Goal: Information Seeking & Learning: Compare options

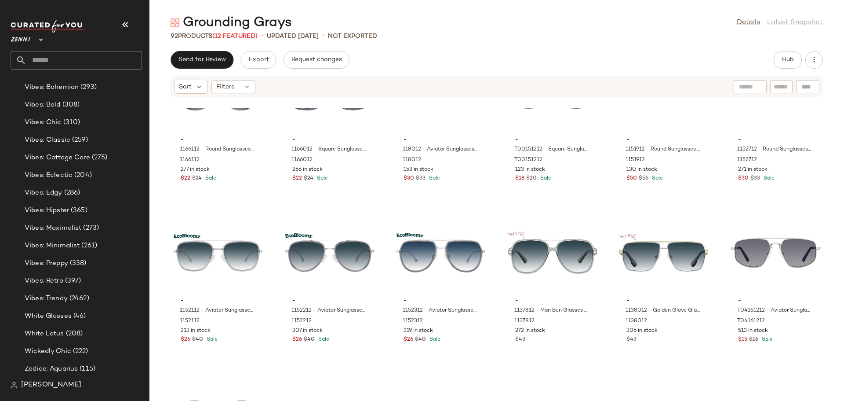
scroll to position [1413, 0]
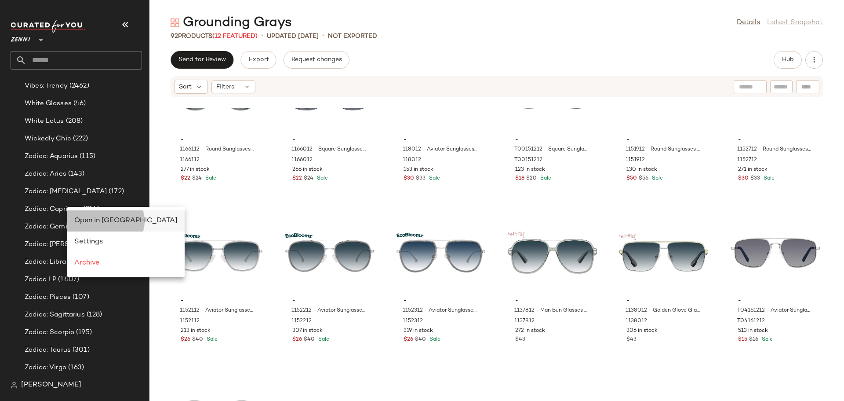
click at [85, 216] on div "Open in [GEOGRAPHIC_DATA]" at bounding box center [125, 221] width 103 height 11
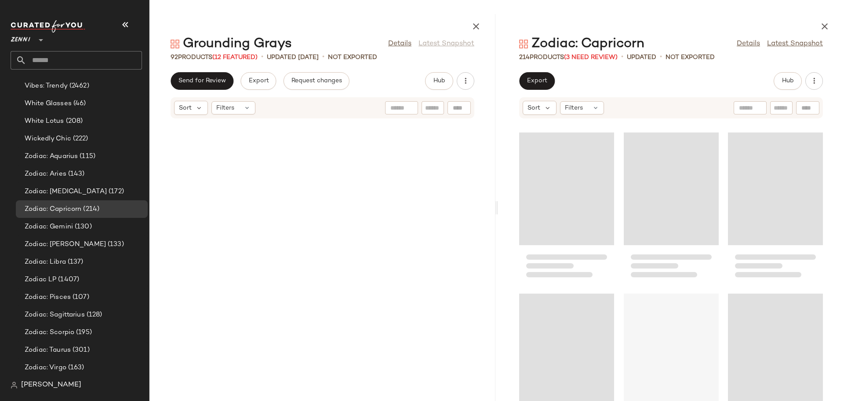
scroll to position [6278, 0]
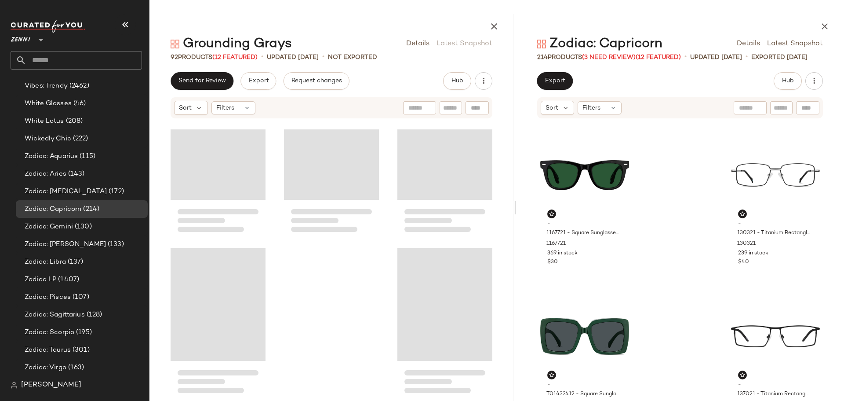
drag, startPoint x: 497, startPoint y: 210, endPoint x: 518, endPoint y: 212, distance: 21.6
click at [518, 212] on div "Grounding Grays Details Latest Snapshot 92 Products (12 Featured) • updated [DA…" at bounding box center [497, 207] width 695 height 387
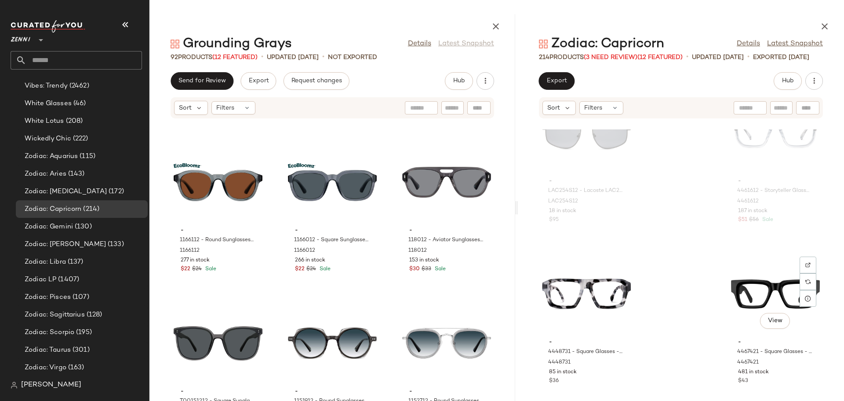
scroll to position [16954, 0]
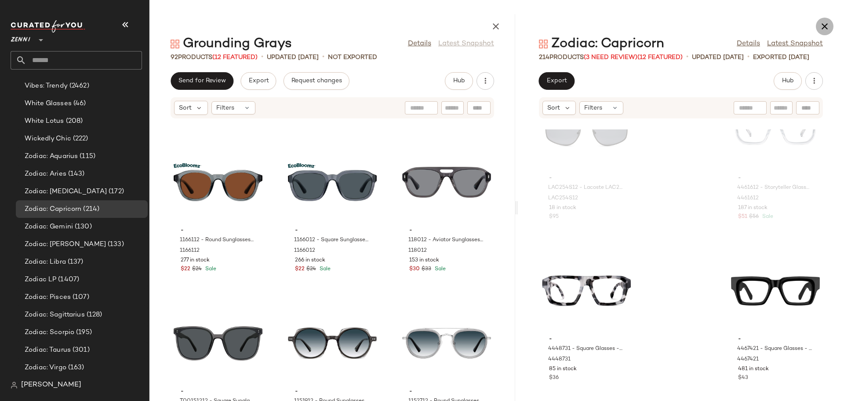
click at [825, 24] on icon "button" at bounding box center [825, 26] width 11 height 11
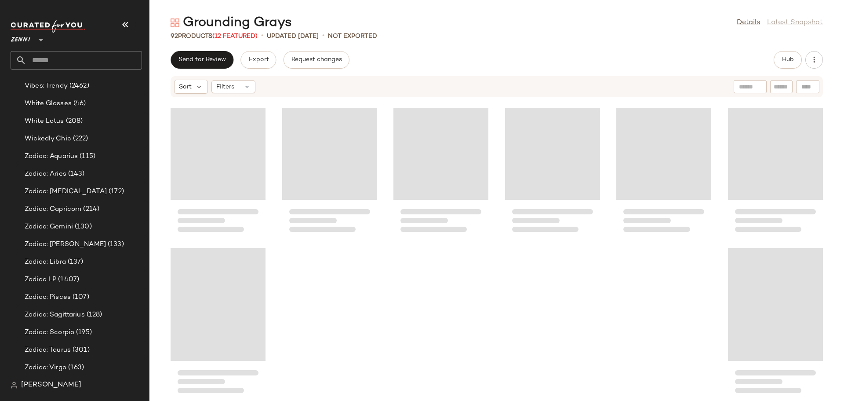
scroll to position [2093, 0]
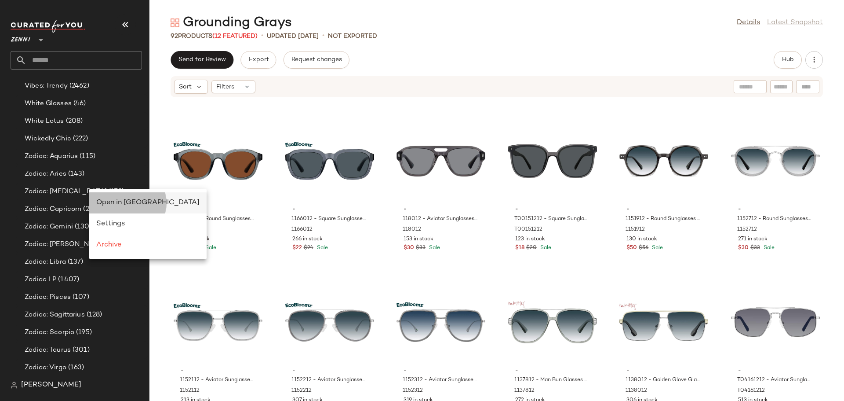
click at [110, 204] on span "Open in [GEOGRAPHIC_DATA]" at bounding box center [147, 202] width 103 height 7
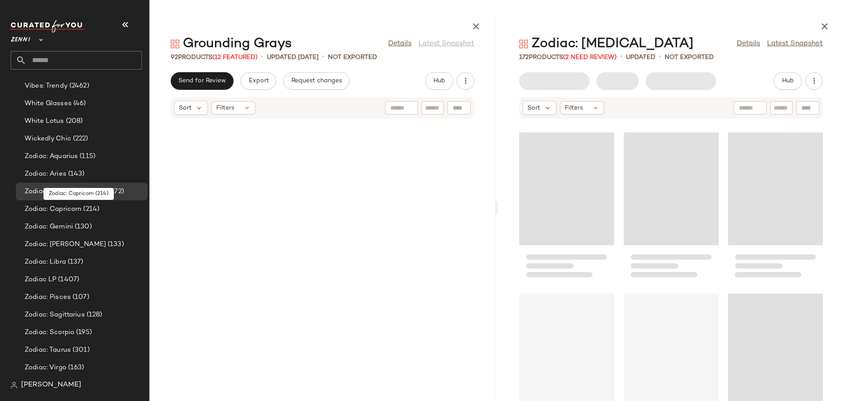
scroll to position [6278, 0]
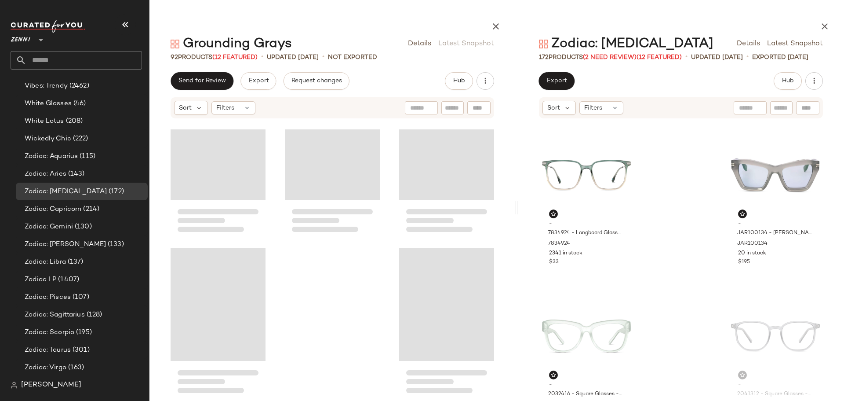
drag, startPoint x: 497, startPoint y: 210, endPoint x: 522, endPoint y: 212, distance: 26.1
click at [522, 212] on div "Grounding Grays Details Latest Snapshot 92 Products (12 Featured) • updated [DA…" at bounding box center [497, 207] width 695 height 387
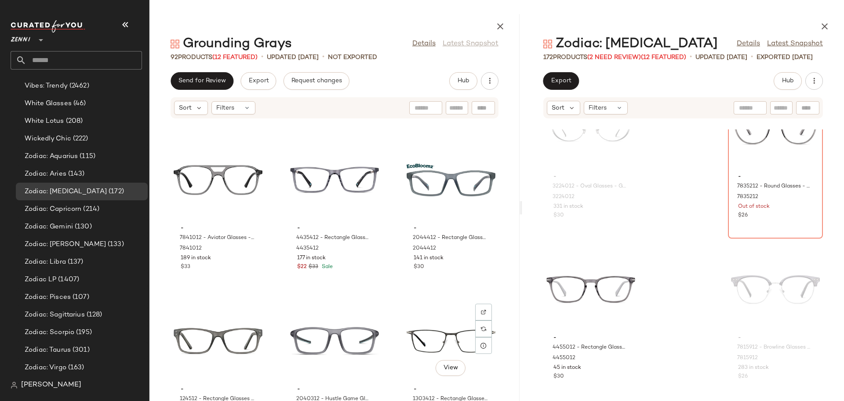
scroll to position [2734, 0]
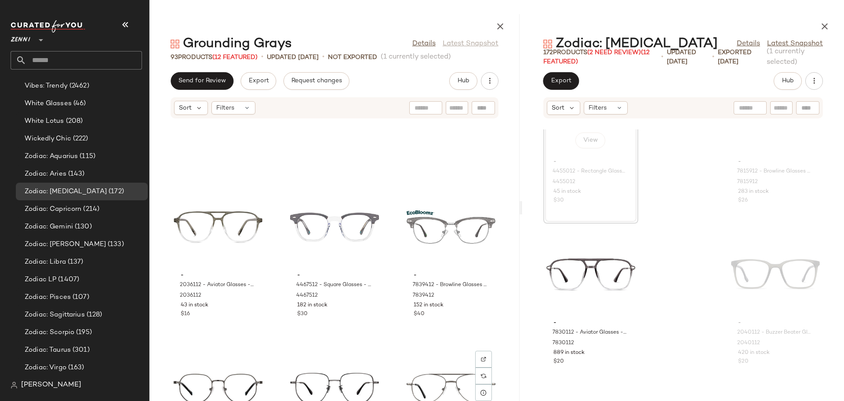
scroll to position [2206, 0]
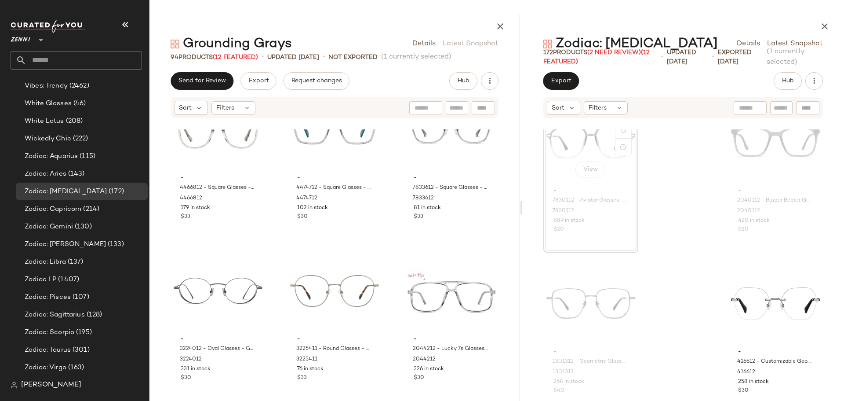
scroll to position [1195, 0]
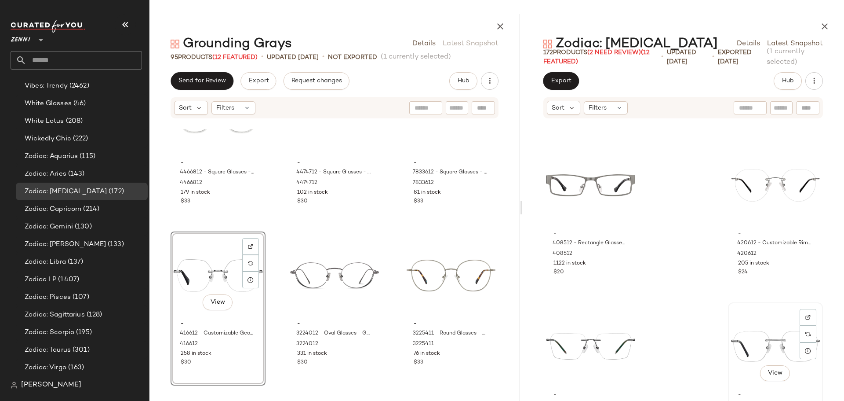
scroll to position [2074, 0]
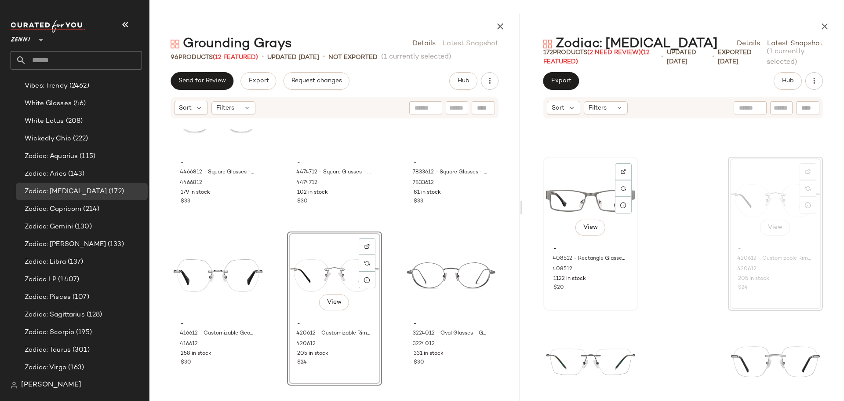
scroll to position [2118, 0]
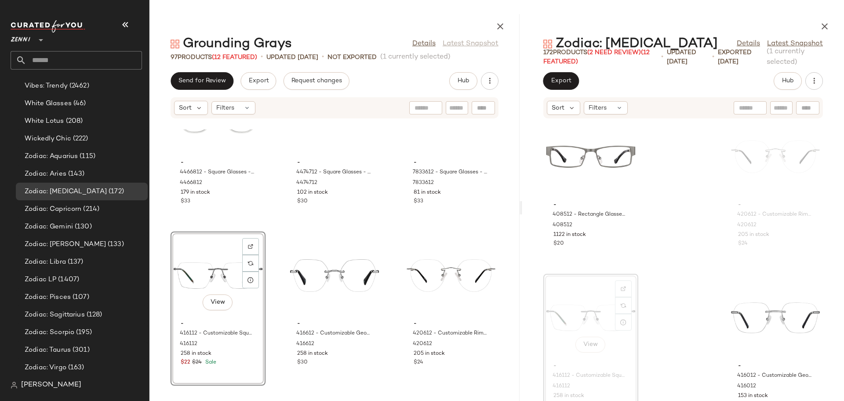
scroll to position [2162, 0]
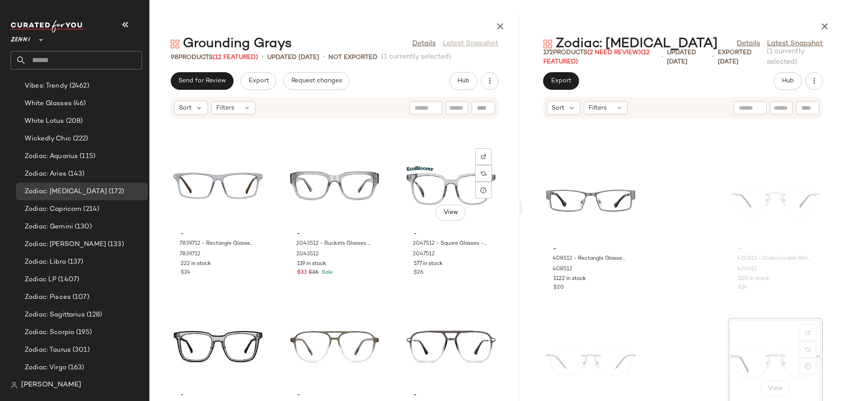
scroll to position [2294, 0]
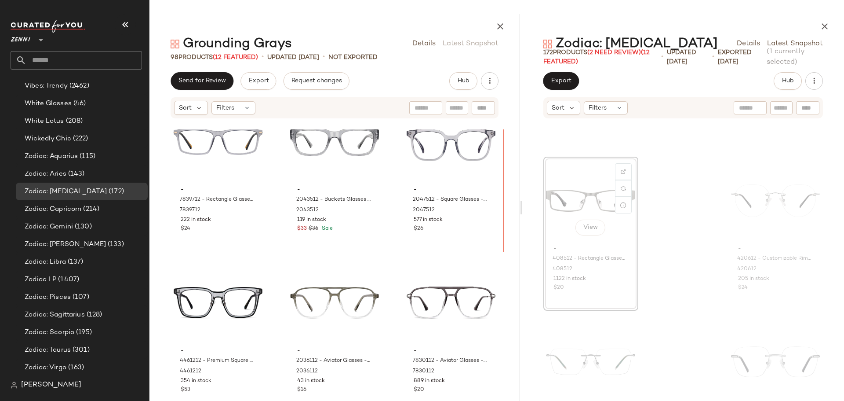
scroll to position [2074, 0]
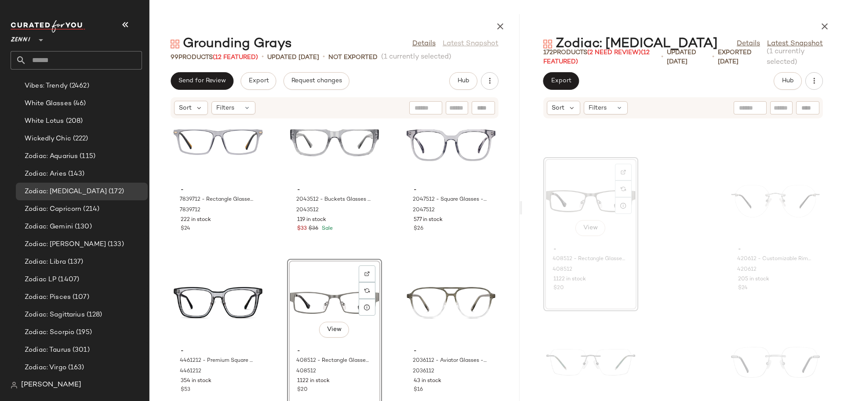
click at [279, 319] on div "- 7839712 - Rectangle Glasses - Gray - Mixed 7839712 222 in stock $24 - 2043512…" at bounding box center [335, 264] width 370 height 271
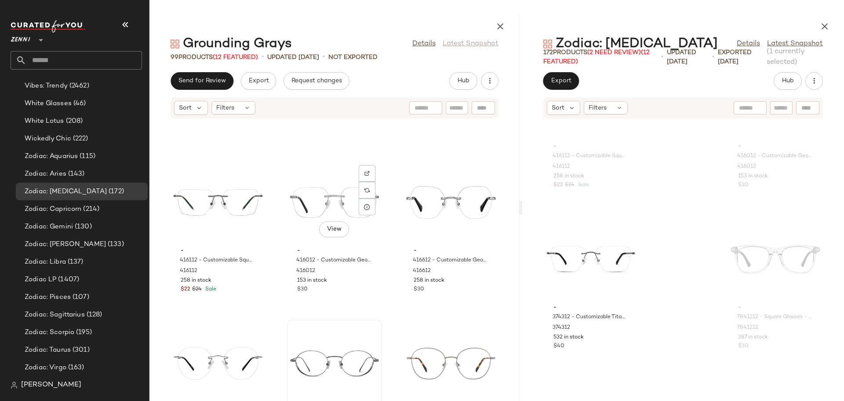
scroll to position [1282, 0]
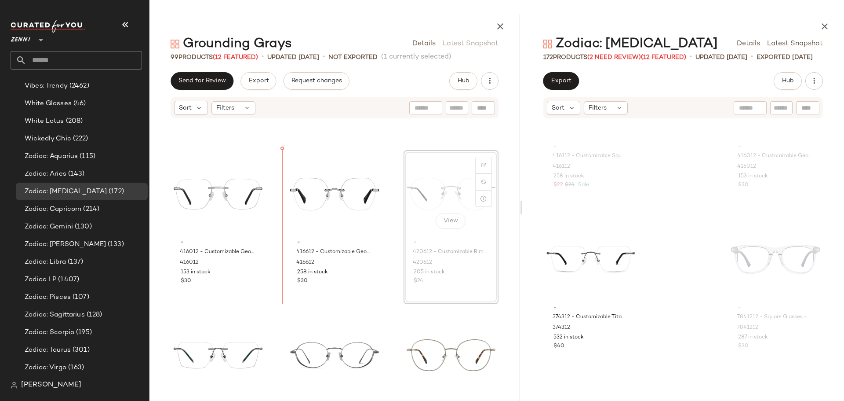
scroll to position [1272, 0]
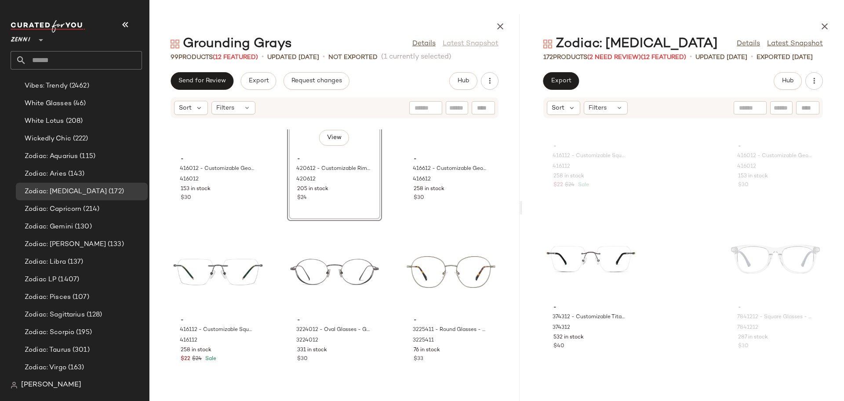
scroll to position [1360, 0]
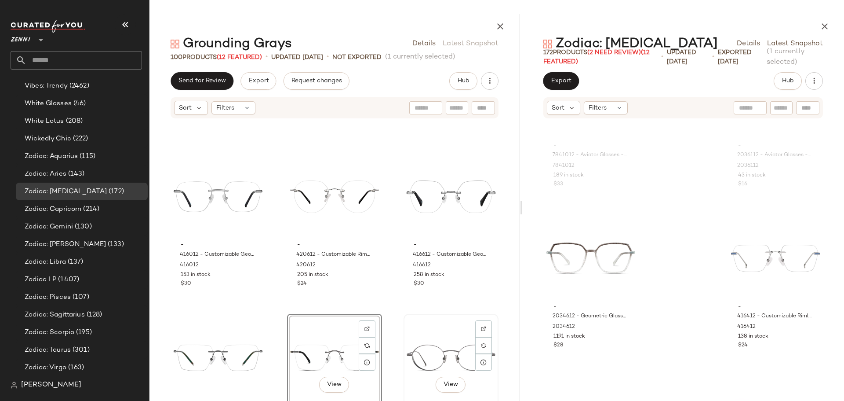
scroll to position [1272, 0]
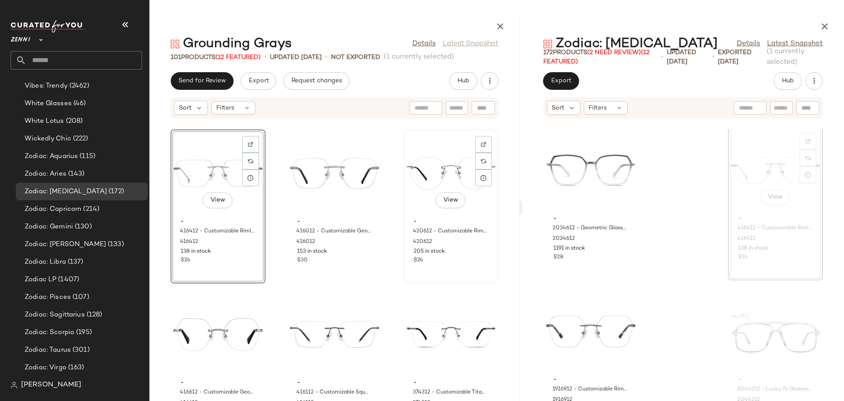
scroll to position [1316, 0]
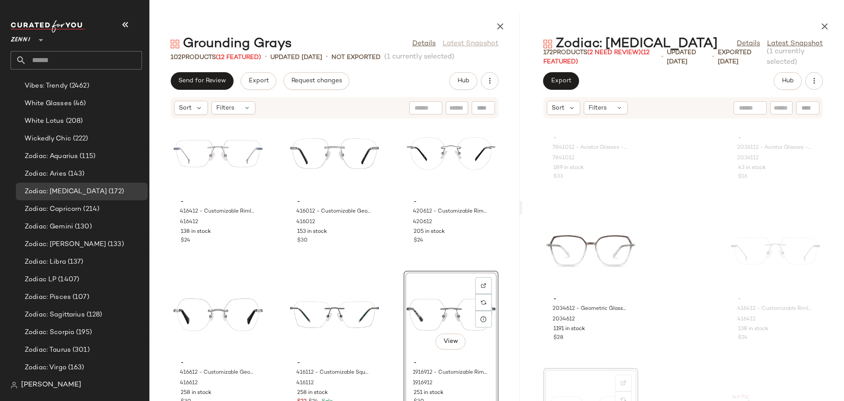
scroll to position [2821, 0]
click at [627, 237] on div at bounding box center [623, 245] width 17 height 17
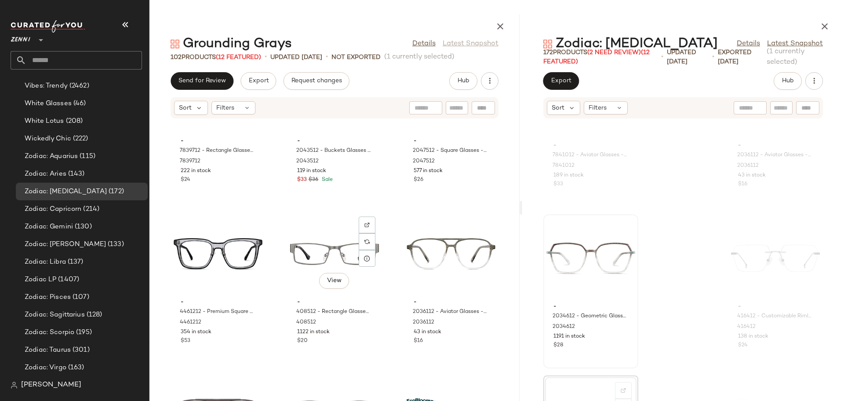
scroll to position [2548, 0]
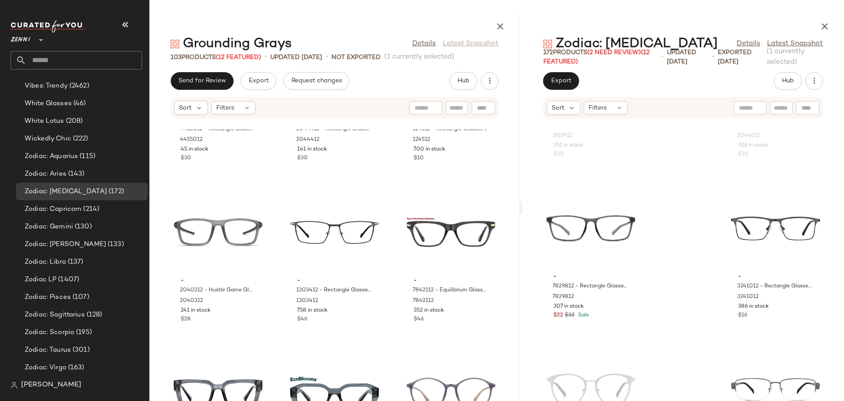
scroll to position [3515, 0]
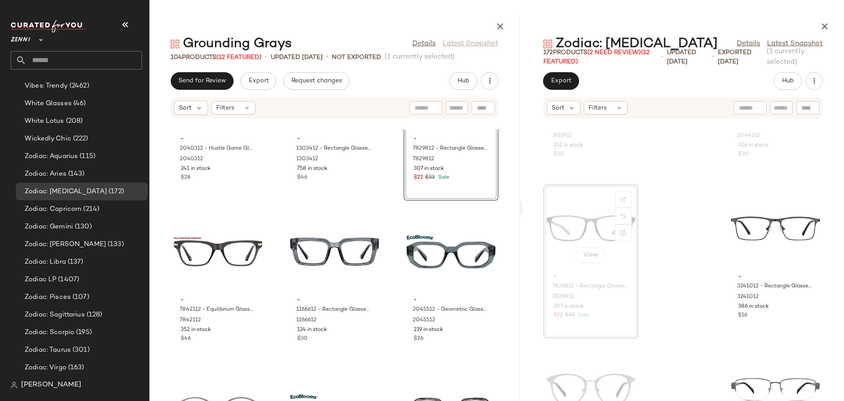
scroll to position [3647, 0]
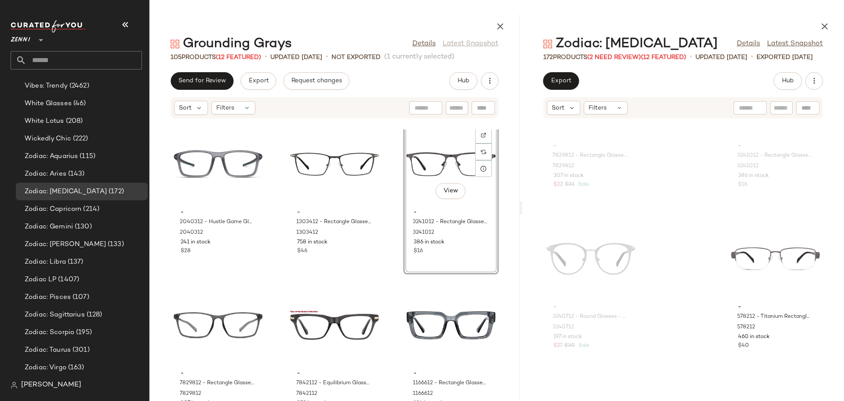
scroll to position [3305, 0]
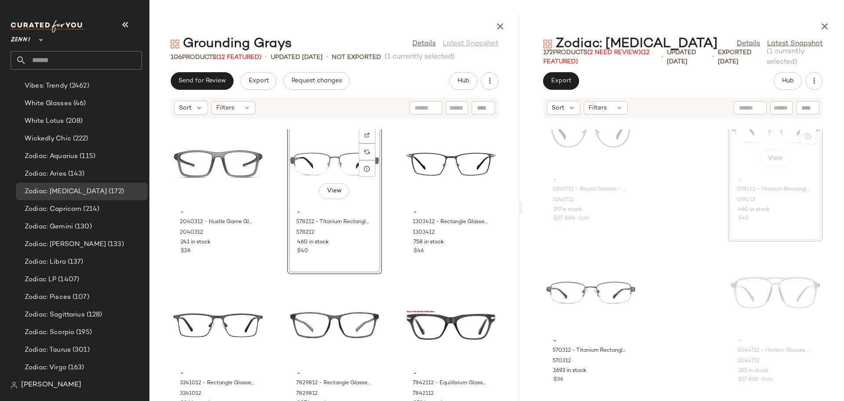
scroll to position [3437, 0]
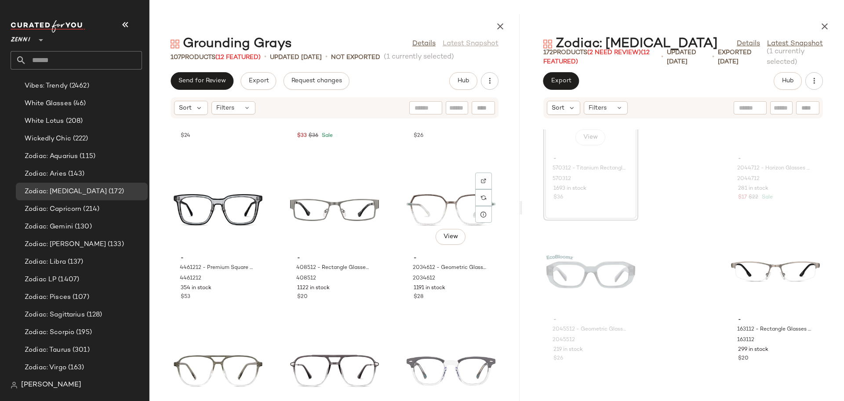
scroll to position [2504, 0]
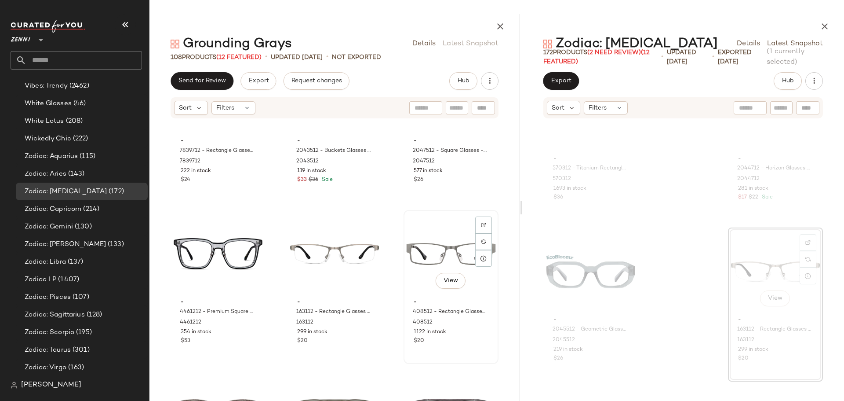
click at [405, 326] on div "View - 408512 - Rectangle Glasses - Steel Gray - Stainless Steel 408512 1122 in…" at bounding box center [451, 287] width 93 height 152
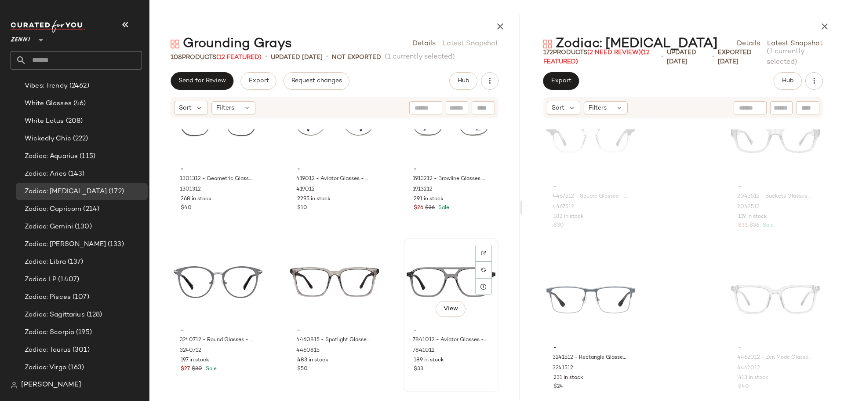
scroll to position [3032, 0]
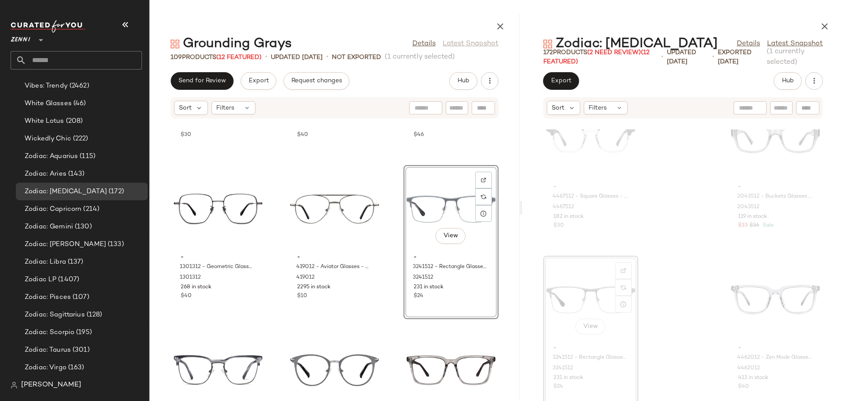
click at [396, 324] on div "- 4467512 - Square Glasses - Gray - [MEDICAL_DATA] 4467512 182 in stock $30 - 7…" at bounding box center [335, 264] width 370 height 271
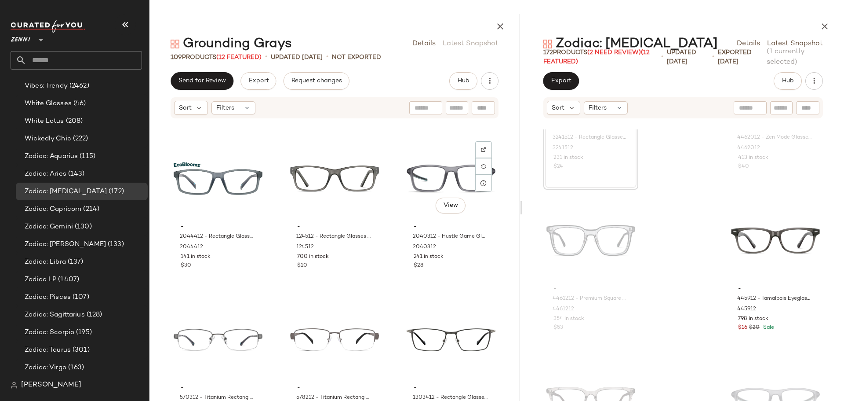
scroll to position [3559, 0]
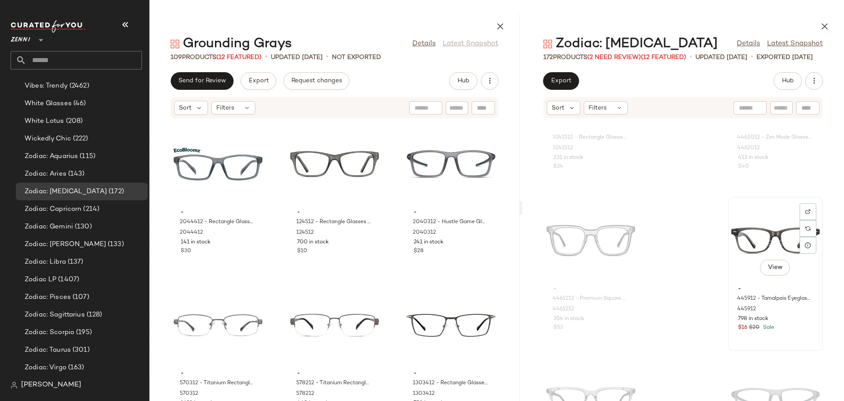
click at [733, 249] on div "View" at bounding box center [775, 241] width 89 height 82
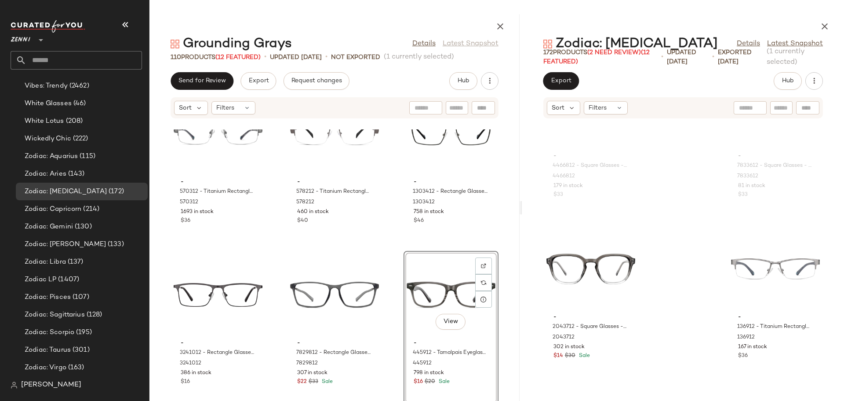
scroll to position [3691, 0]
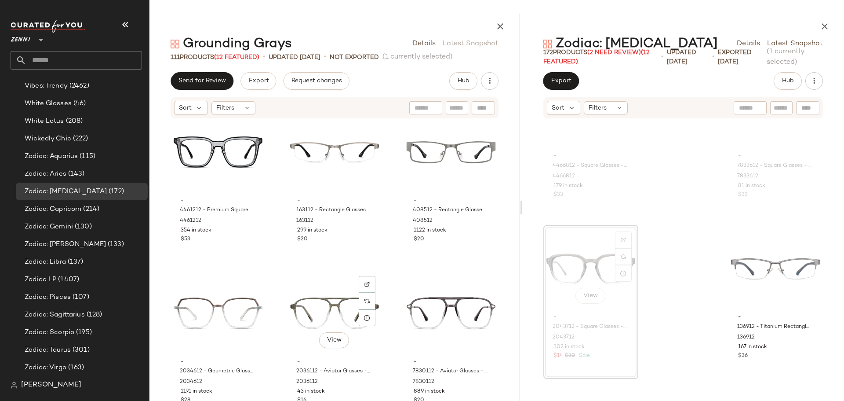
scroll to position [2592, 0]
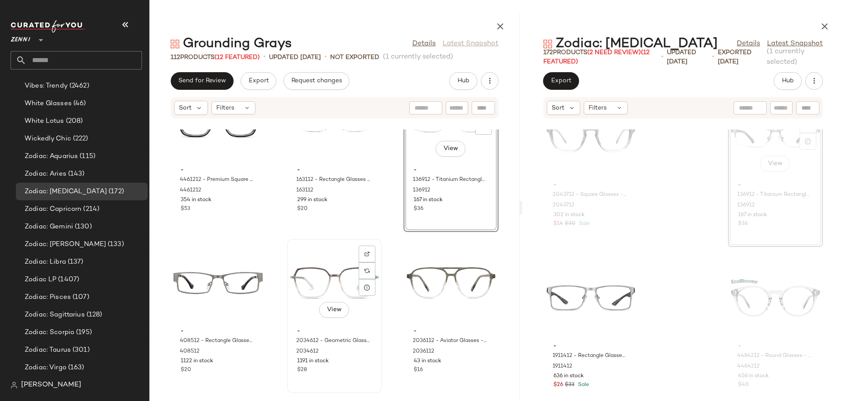
scroll to position [2592, 0]
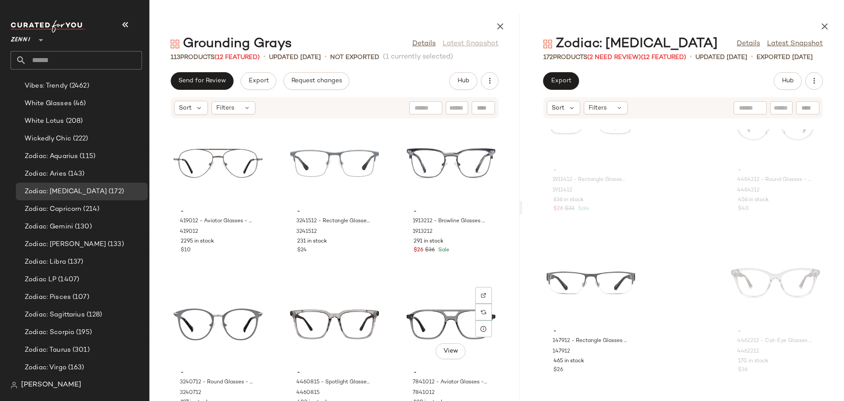
scroll to position [3194, 0]
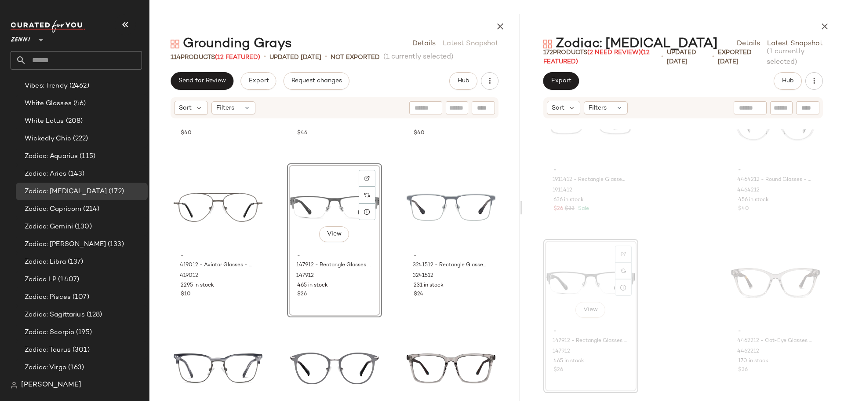
click at [393, 284] on div "- 7839412 - Browline Glasses - Gray - recycled_metal_bio_base 7839412 152 in st…" at bounding box center [335, 264] width 370 height 271
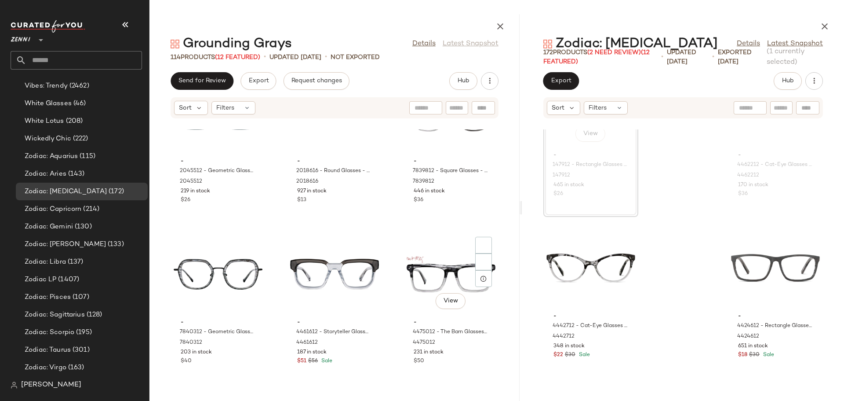
scroll to position [4426, 0]
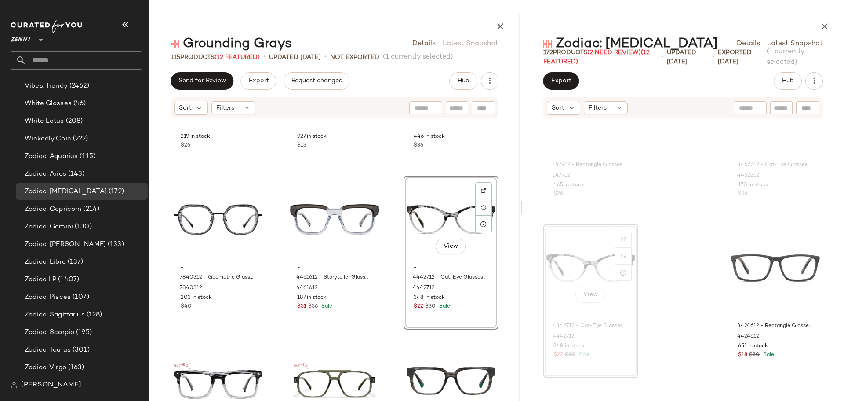
scroll to position [4514, 0]
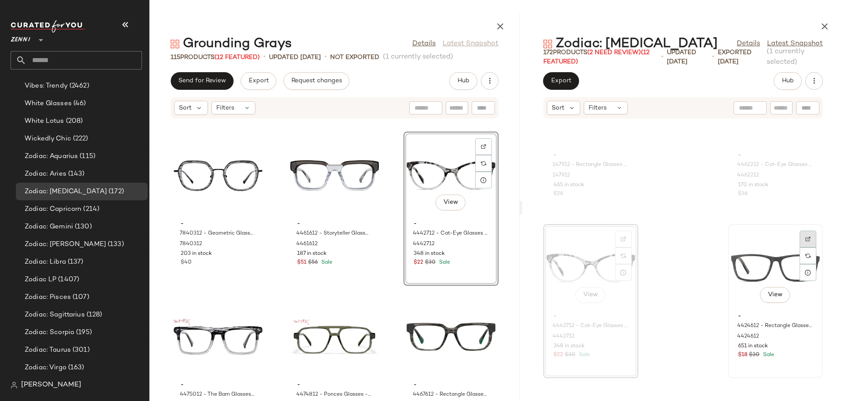
click at [806, 236] on img at bounding box center [808, 238] width 5 height 5
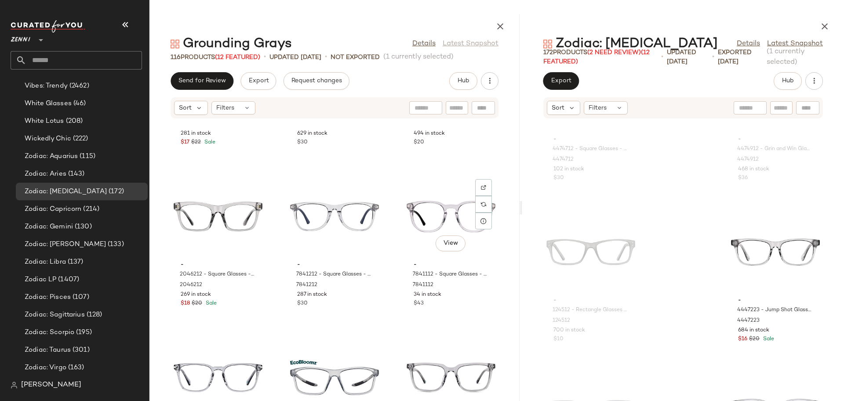
scroll to position [2057, 0]
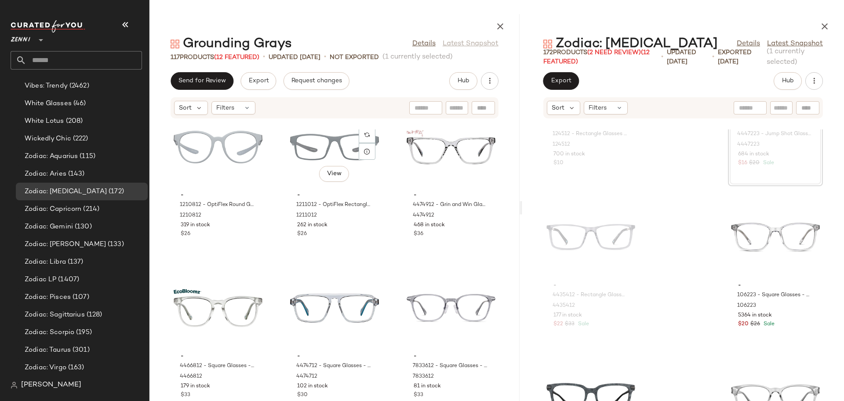
scroll to position [1045, 0]
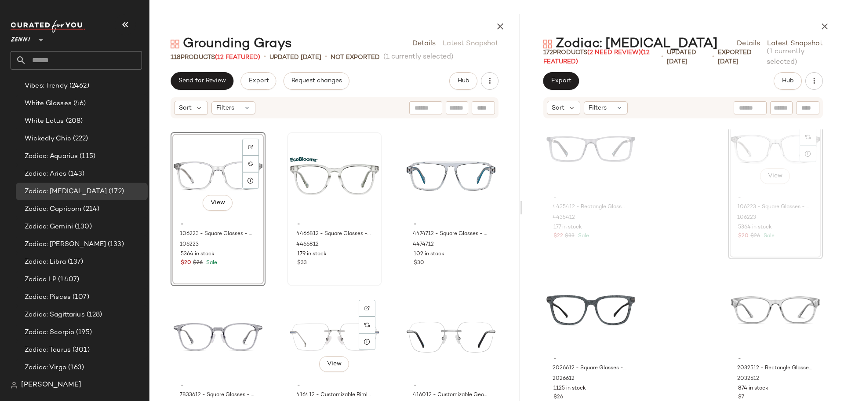
scroll to position [1089, 0]
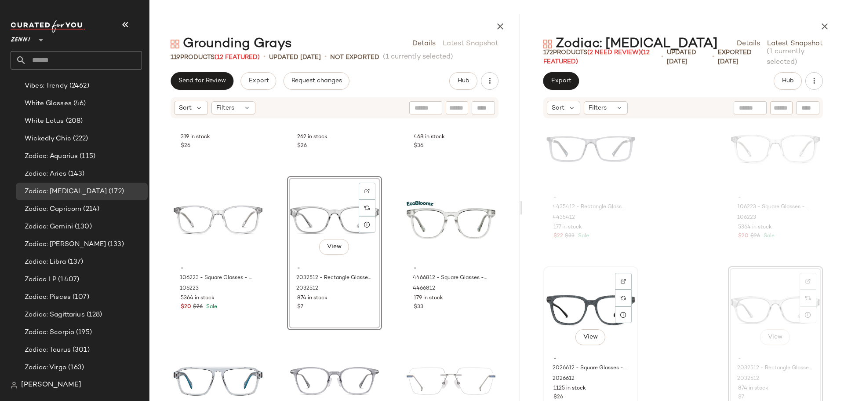
scroll to position [6516, 0]
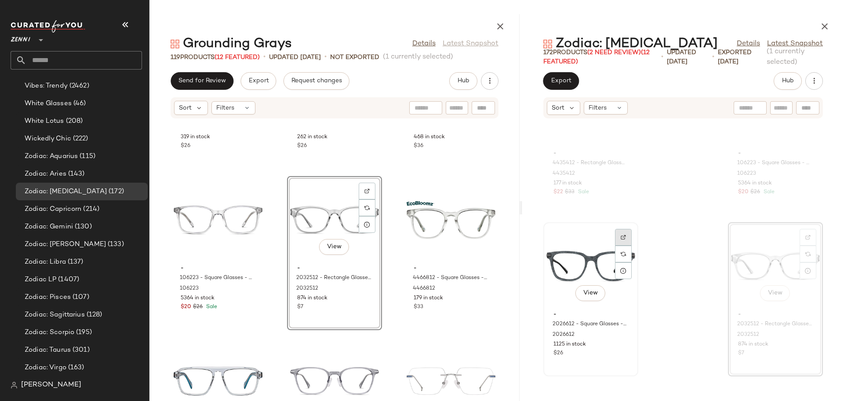
click at [625, 235] on img at bounding box center [623, 236] width 5 height 5
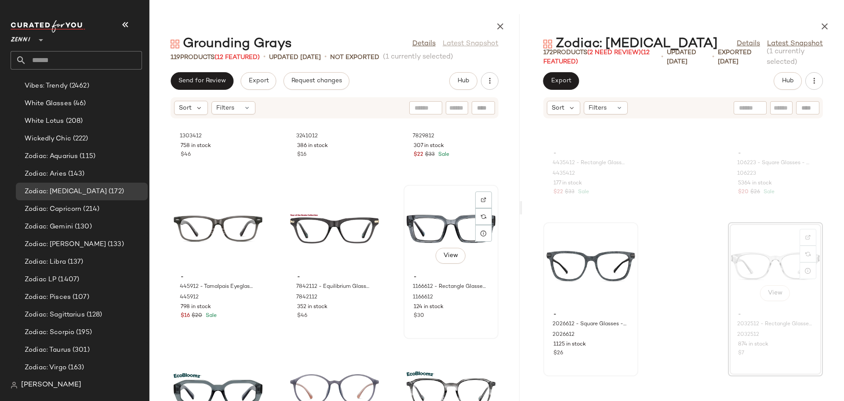
scroll to position [4344, 0]
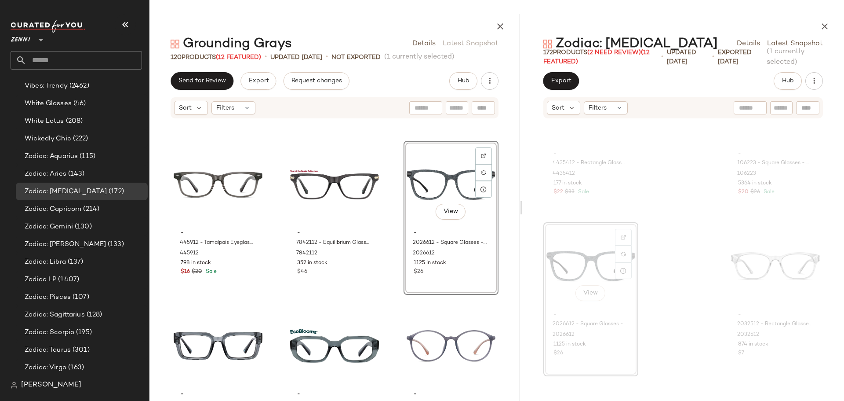
scroll to position [4343, 0]
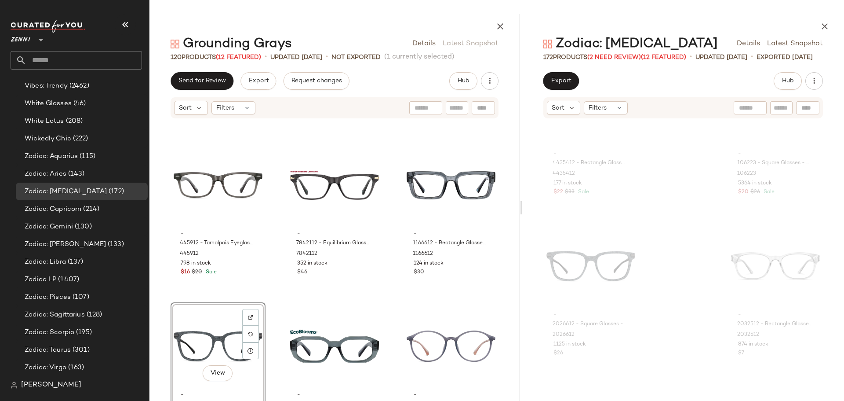
click at [276, 324] on div "- 1303412 - Rectangle Glasses - Gray - Titanium 1303412 758 in stock $46 - 3241…" at bounding box center [335, 264] width 370 height 271
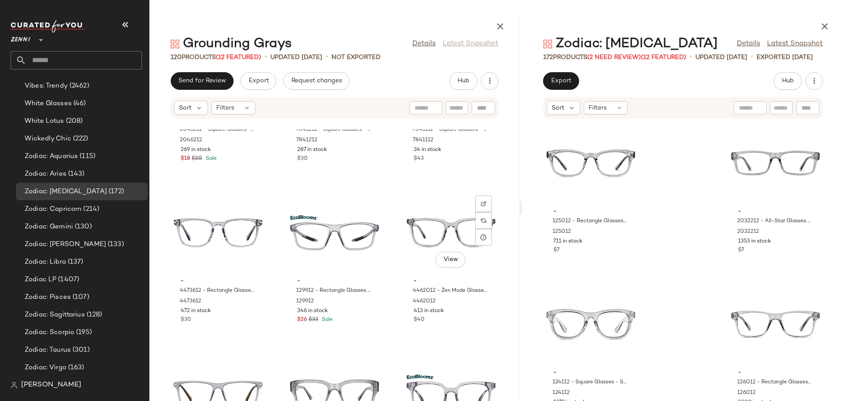
scroll to position [2408, 0]
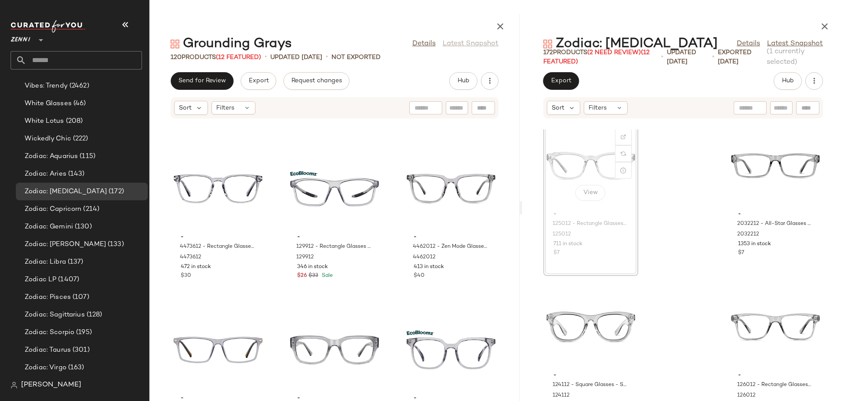
scroll to position [2408, 0]
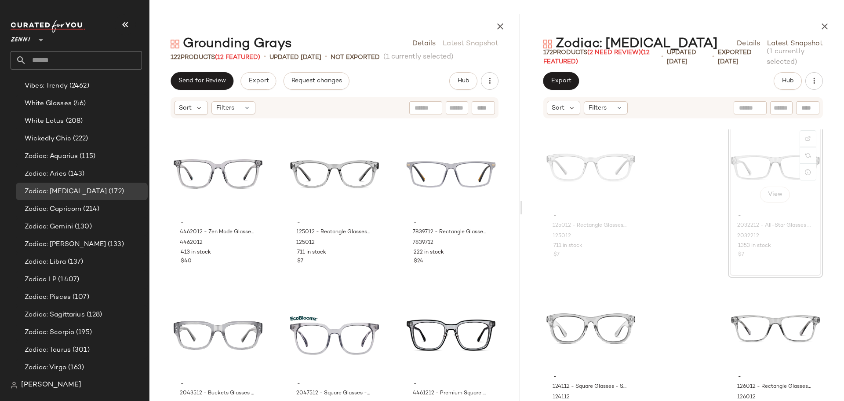
scroll to position [2627, 0]
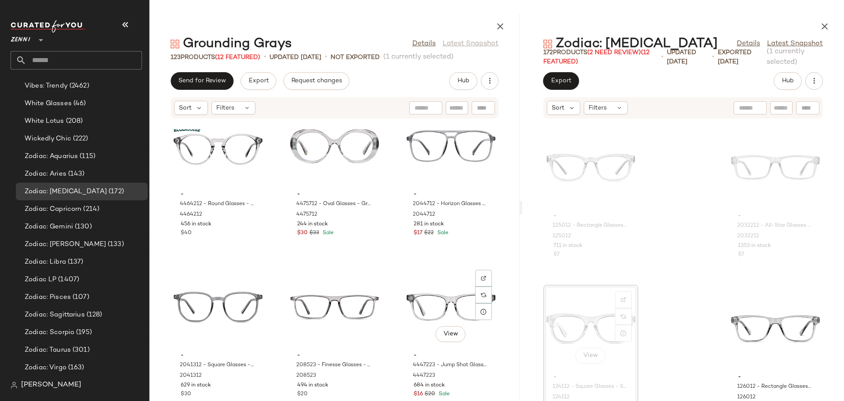
scroll to position [1924, 0]
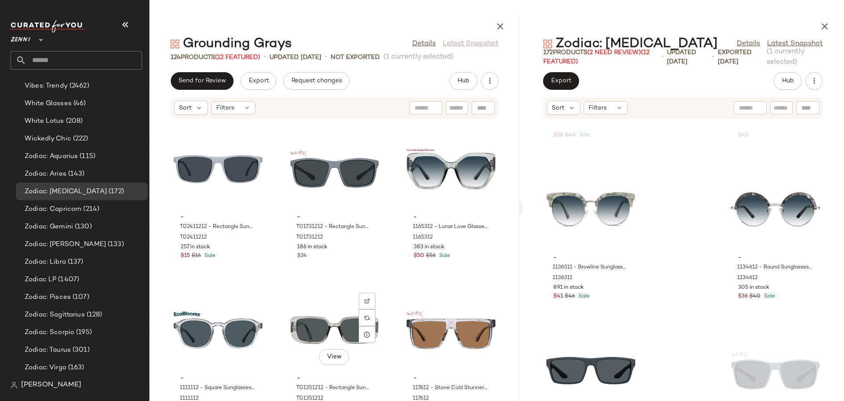
scroll to position [5530, 0]
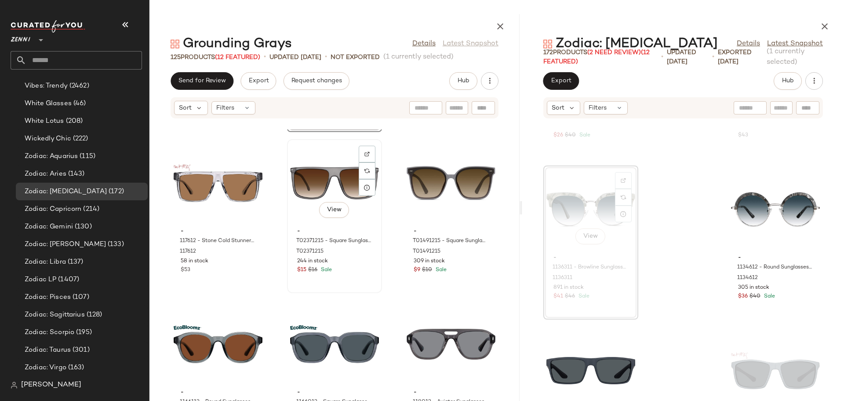
scroll to position [5838, 0]
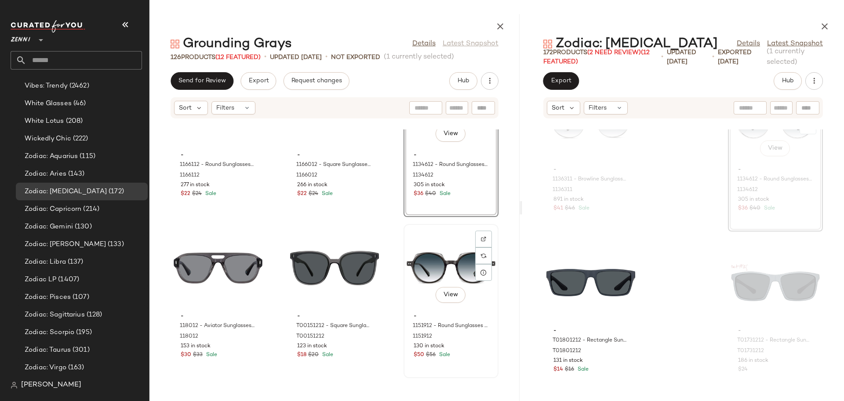
scroll to position [6058, 0]
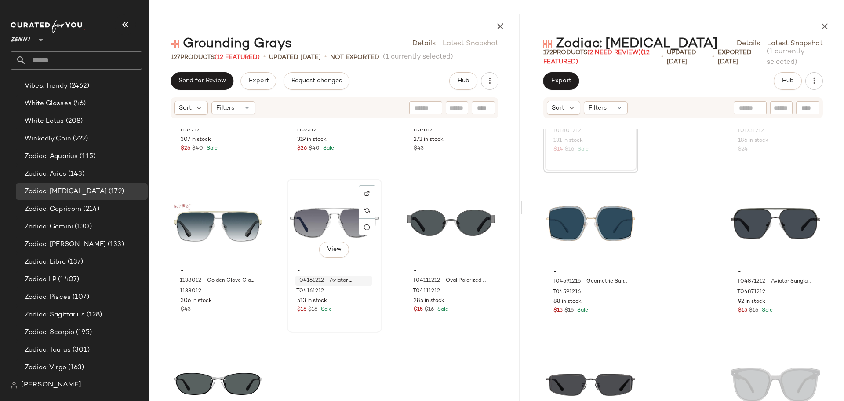
scroll to position [6586, 0]
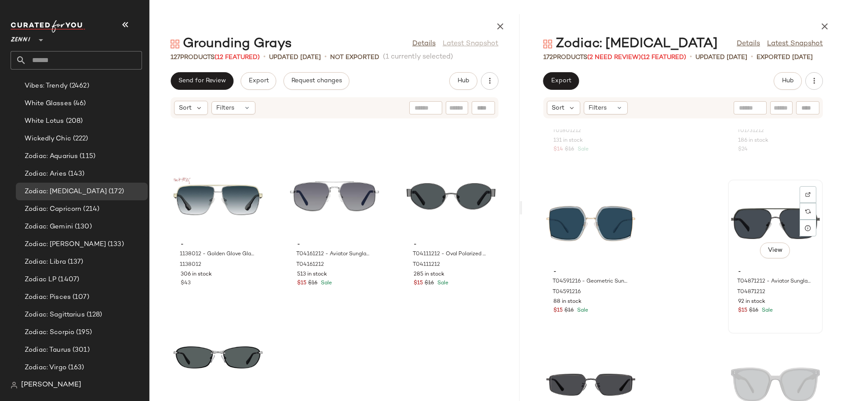
click at [751, 222] on div "View" at bounding box center [775, 224] width 89 height 82
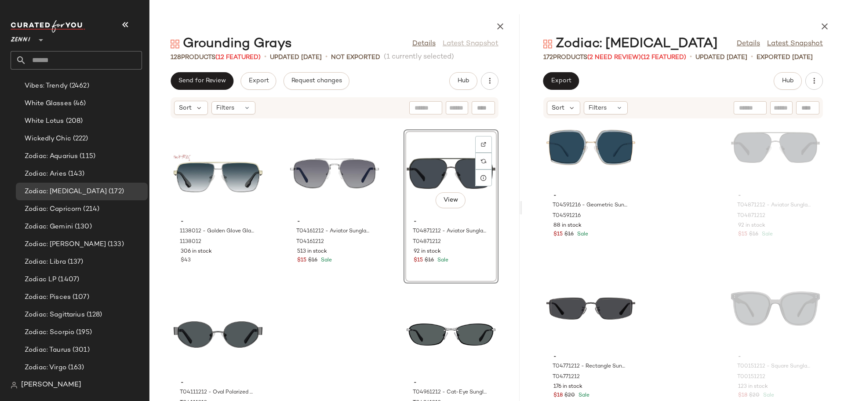
scroll to position [8095, 0]
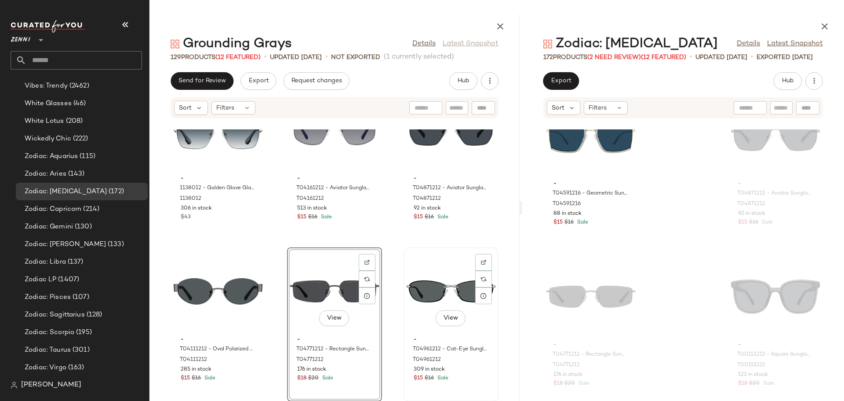
scroll to position [6652, 0]
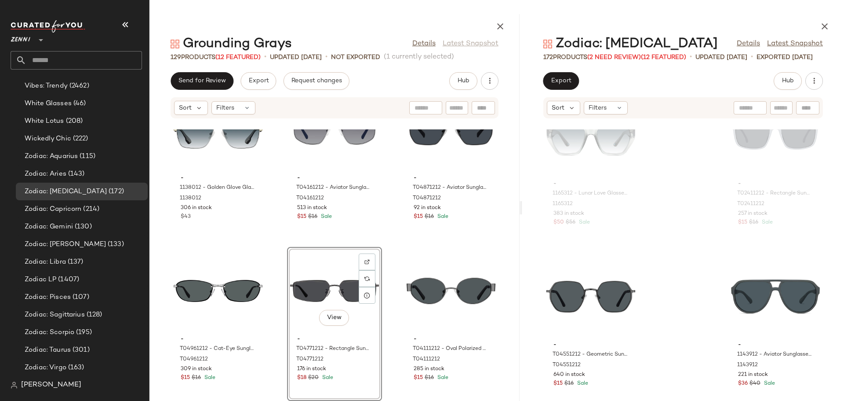
scroll to position [8579, 0]
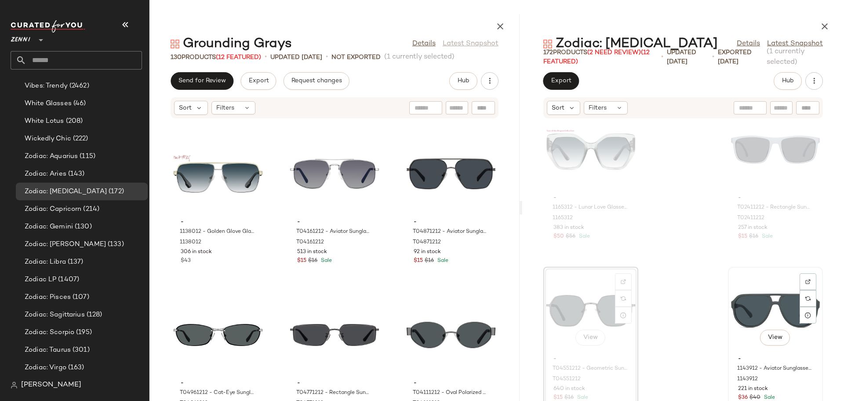
scroll to position [8579, 0]
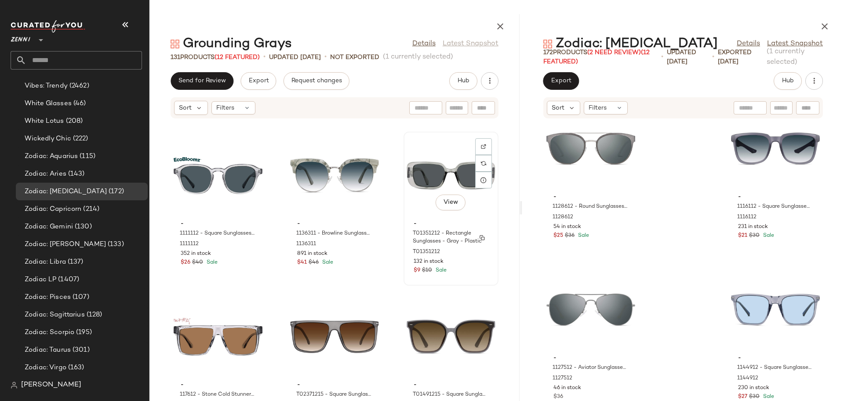
scroll to position [5597, 0]
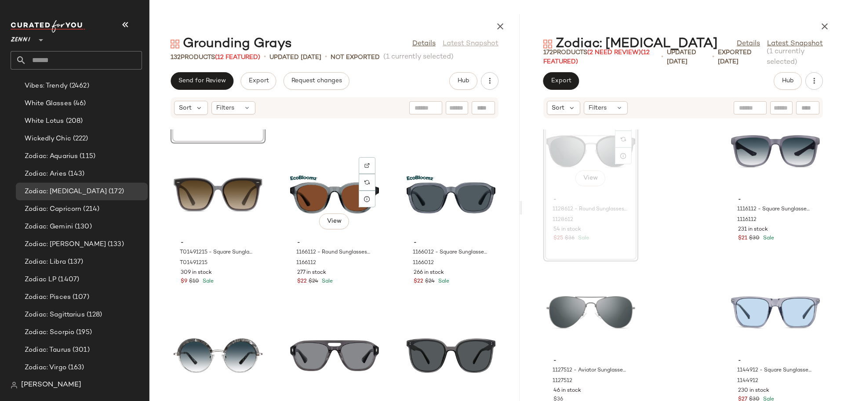
scroll to position [5948, 0]
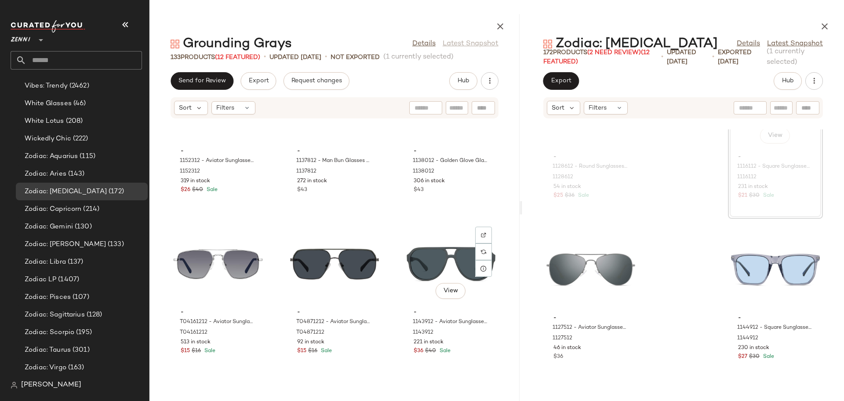
scroll to position [6695, 0]
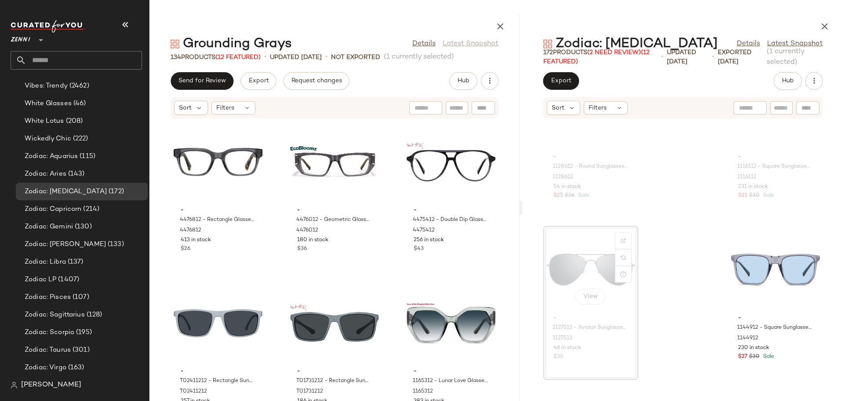
scroll to position [5420, 0]
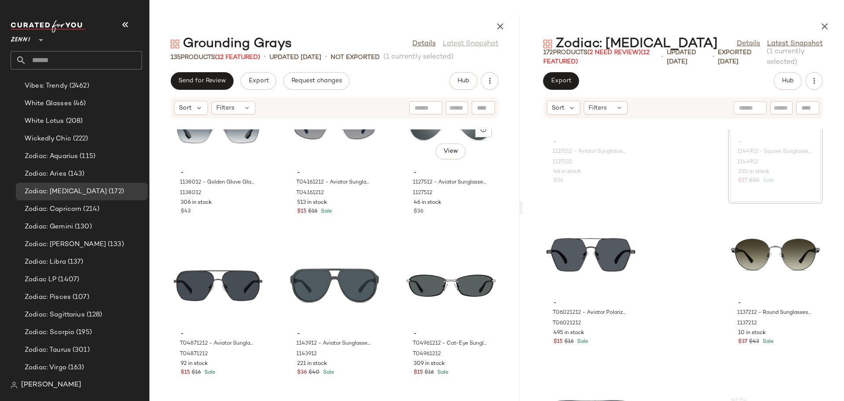
scroll to position [6827, 0]
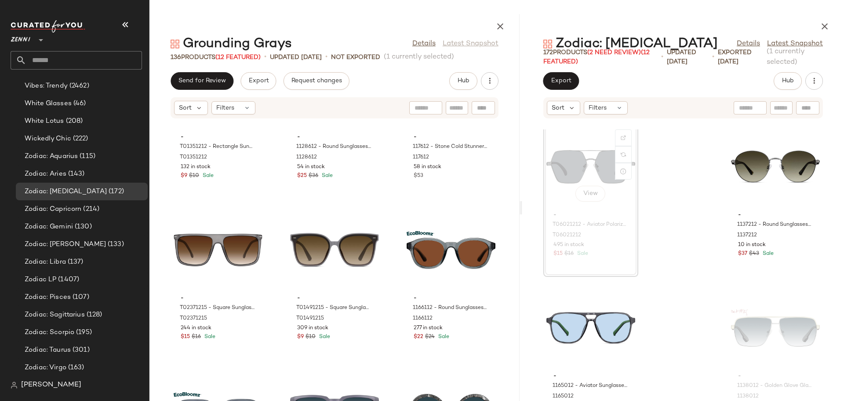
scroll to position [5904, 0]
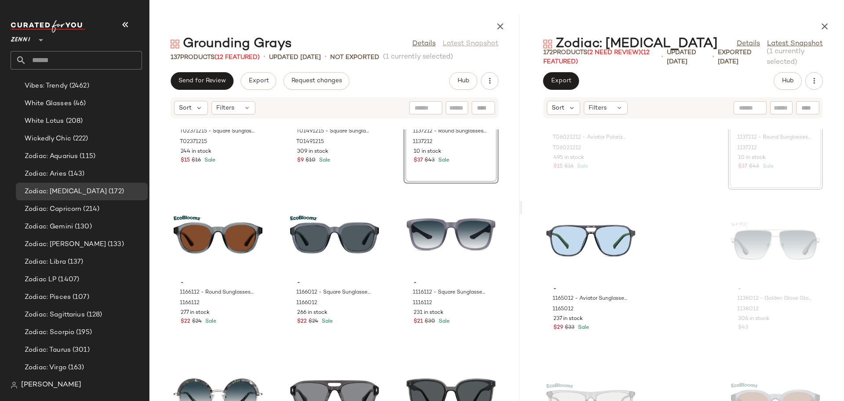
scroll to position [6079, 0]
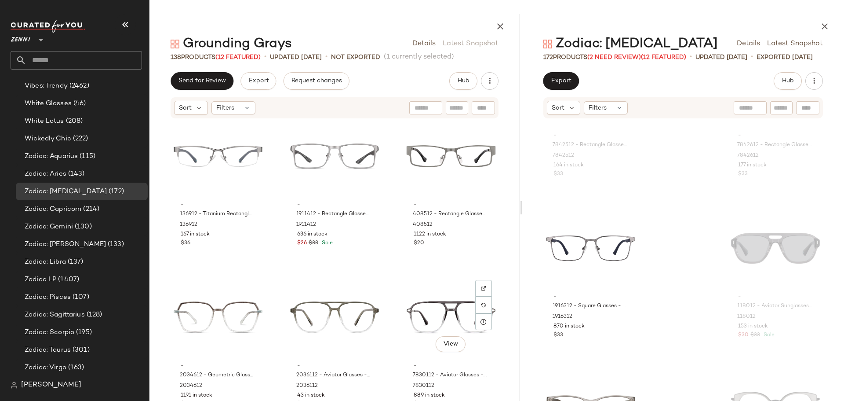
scroll to position [3084, 0]
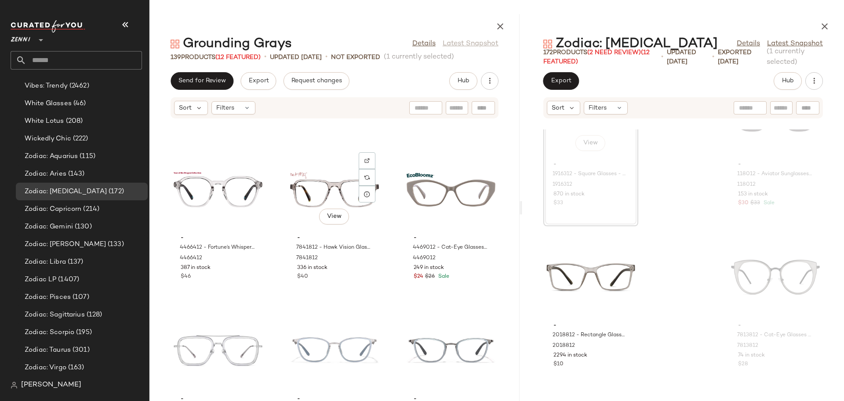
scroll to position [623, 0]
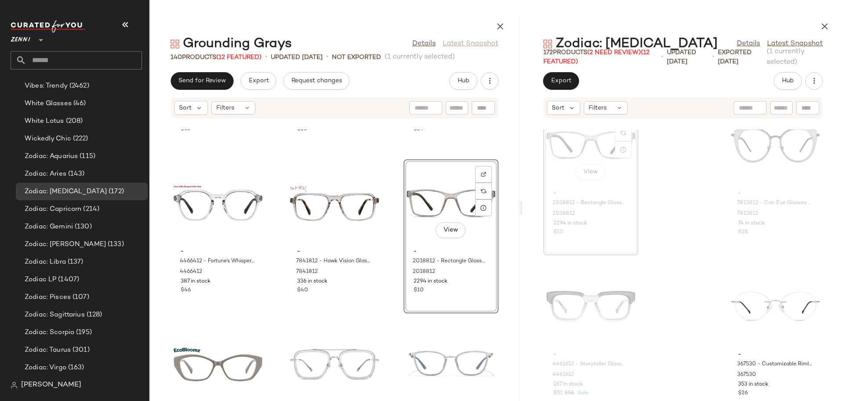
scroll to position [13574, 0]
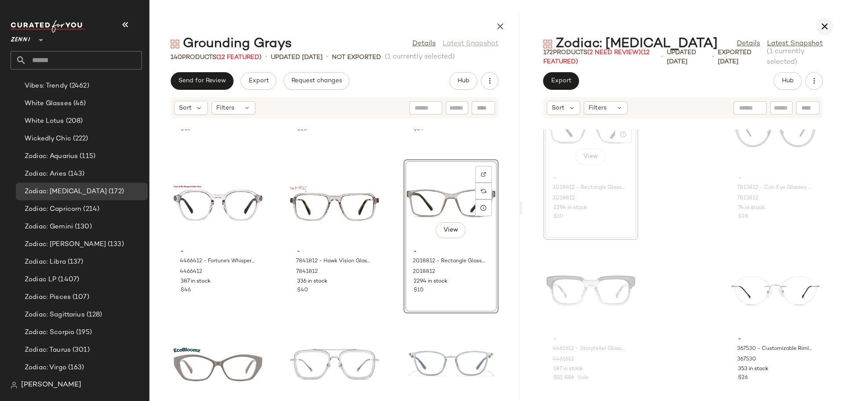
click at [823, 29] on icon "button" at bounding box center [825, 26] width 11 height 11
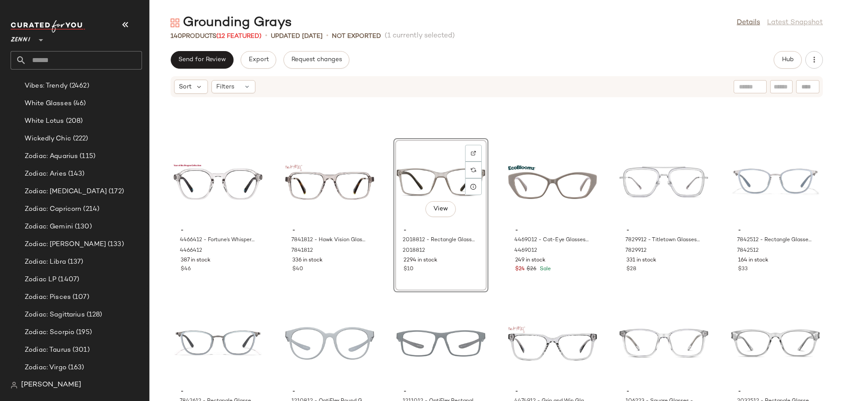
scroll to position [322, 0]
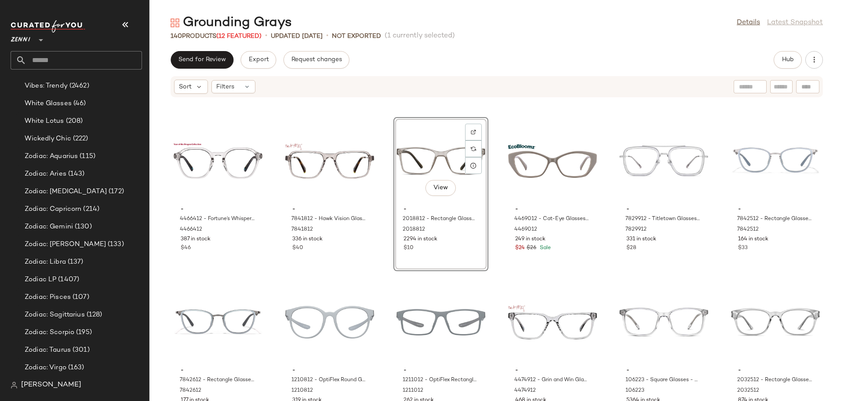
click at [386, 283] on div "- 4466412 - Fortune’s Whisper Glasses - Gray - [MEDICAL_DATA] 4466412 387 in st…" at bounding box center [497, 254] width 695 height 292
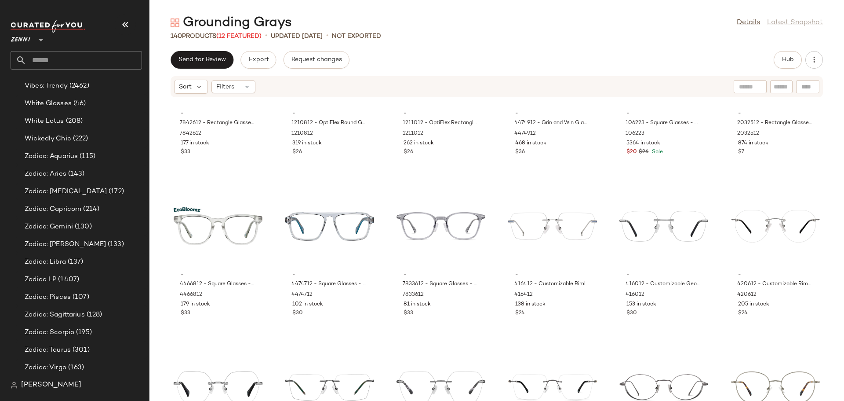
scroll to position [623, 0]
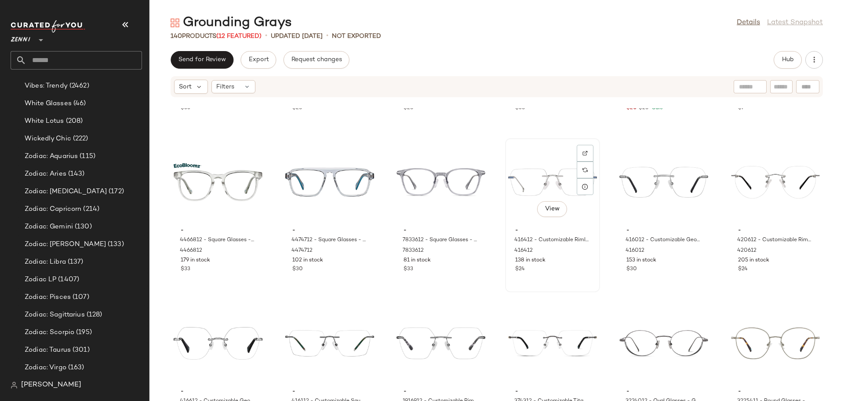
click at [525, 175] on div "View" at bounding box center [552, 182] width 89 height 82
click at [563, 338] on div "View" at bounding box center [552, 343] width 89 height 82
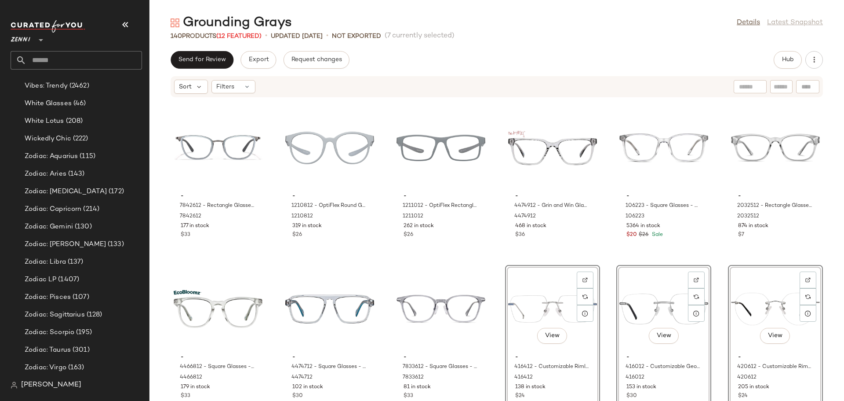
scroll to position [491, 0]
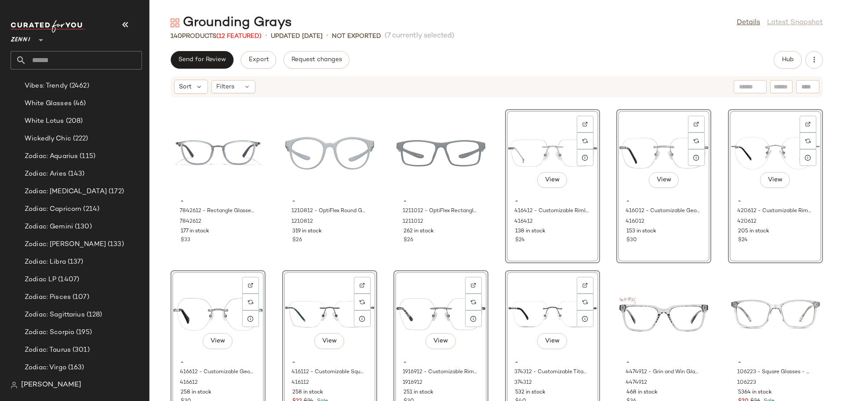
click at [497, 259] on div "- 7842612 - Rectangle Glasses - Gray - Mixed 7842612 177 in stock $33 - 1210812…" at bounding box center [497, 254] width 695 height 292
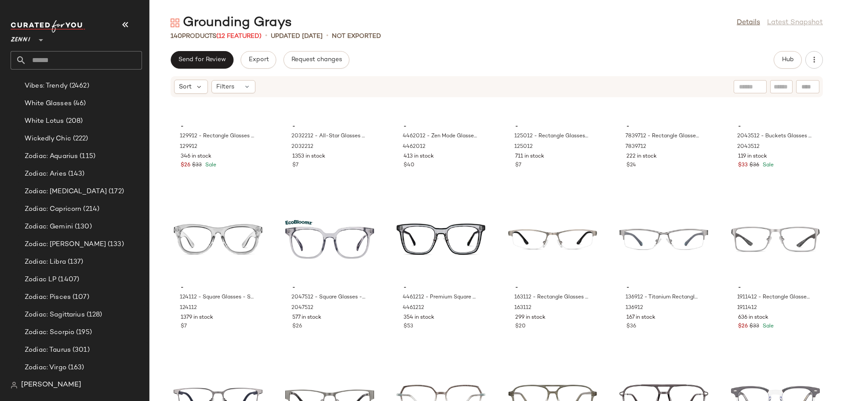
scroll to position [1414, 0]
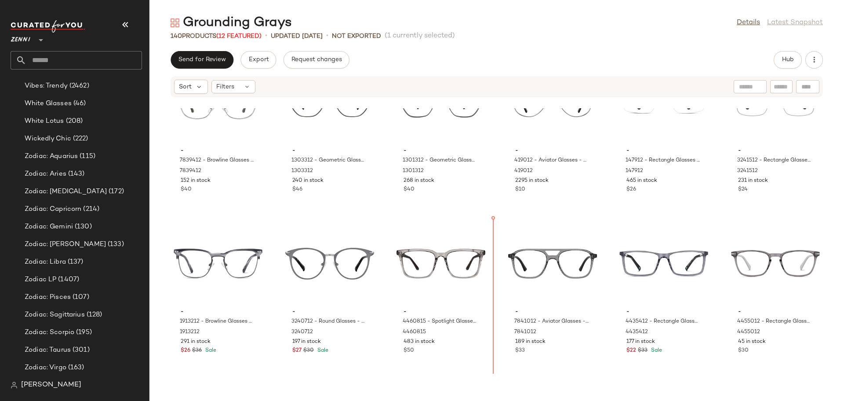
scroll to position [1863, 0]
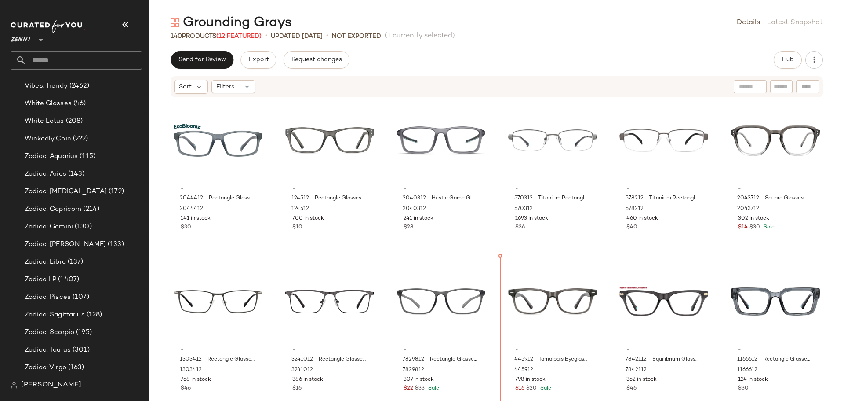
scroll to position [2123, 0]
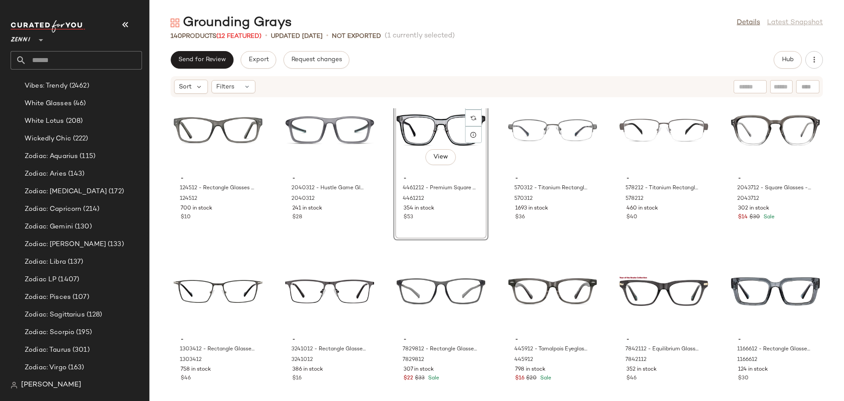
click at [496, 204] on div "- 124512 - Rectangle Glasses - Storm - Plastic 124512 700 in stock $10 - 204031…" at bounding box center [497, 254] width 695 height 292
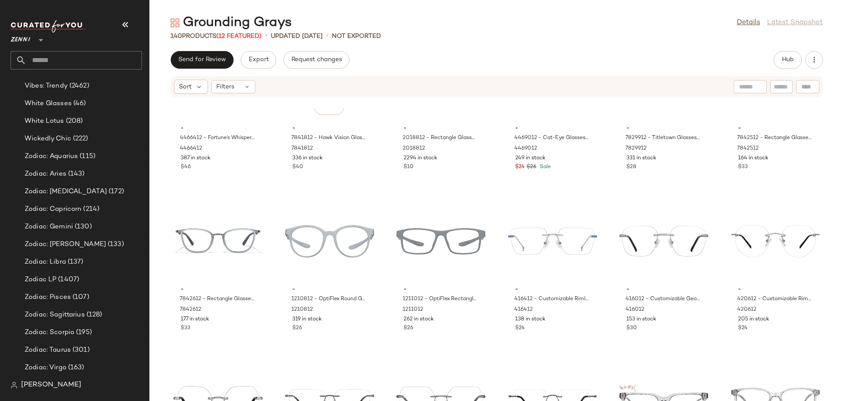
scroll to position [447, 0]
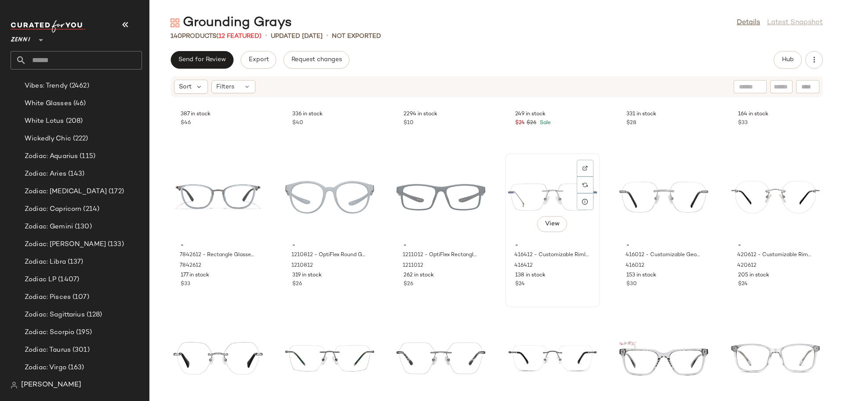
click at [522, 188] on div "View" at bounding box center [552, 197] width 89 height 82
click at [578, 381] on div "View" at bounding box center [552, 358] width 89 height 82
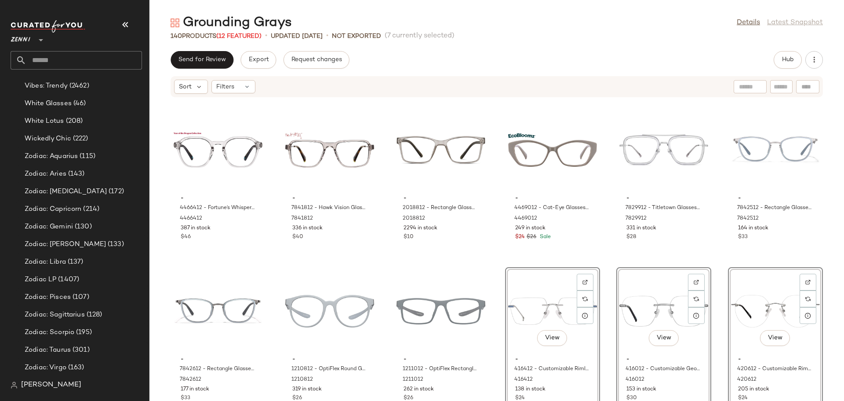
scroll to position [315, 0]
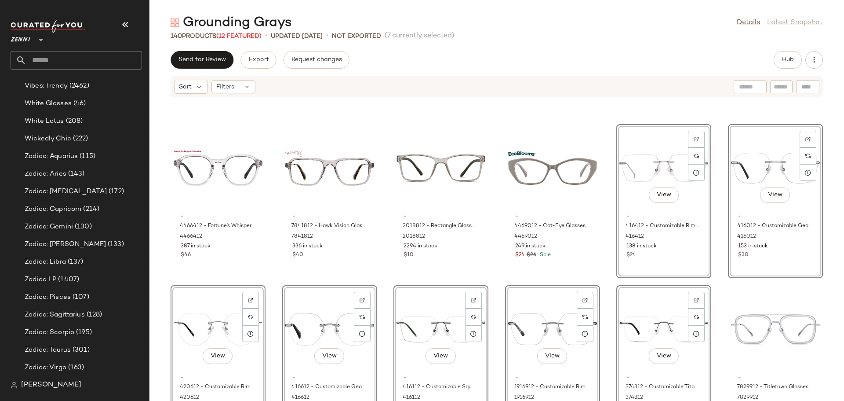
click at [495, 277] on div "- 4466412 - Fortune’s Whisper Glasses - Gray - [MEDICAL_DATA] 4466412 387 in st…" at bounding box center [497, 254] width 695 height 292
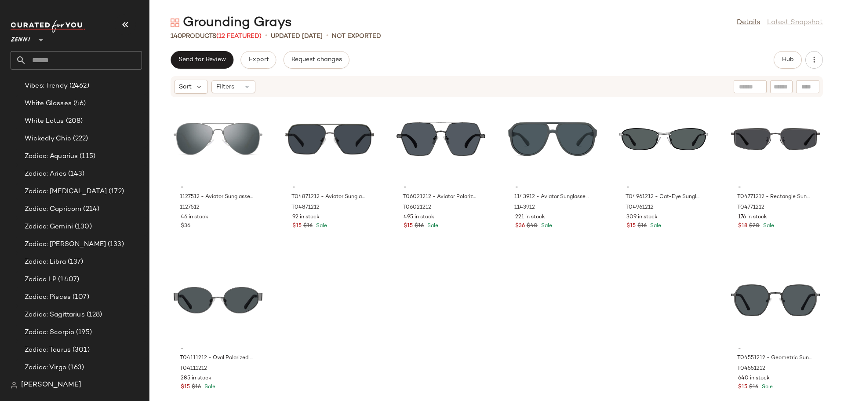
scroll to position [3573, 0]
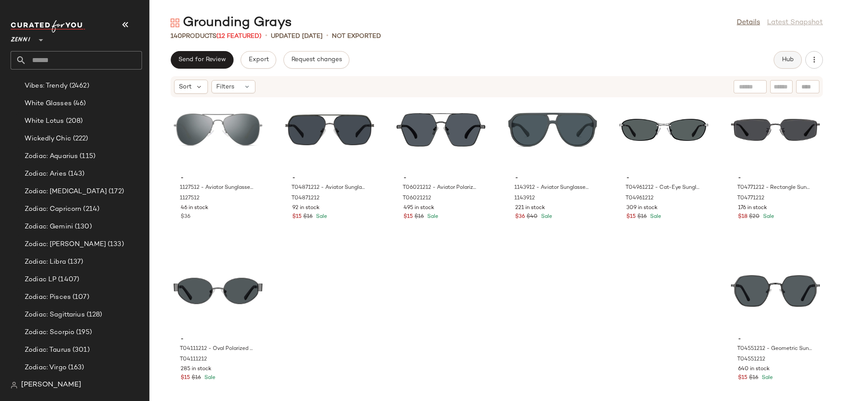
click at [786, 58] on span "Hub" at bounding box center [788, 59] width 12 height 7
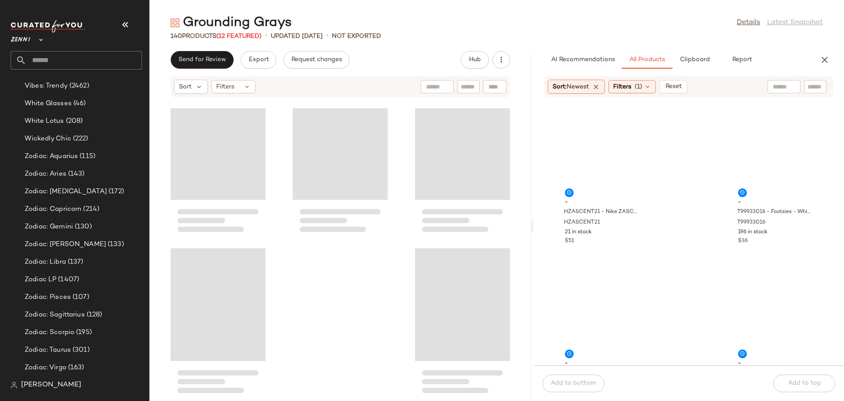
drag, startPoint x: 497, startPoint y: 228, endPoint x: 534, endPoint y: 227, distance: 37.4
click at [534, 227] on div "Grounding Grays Details Latest Snapshot 140 Products (12 Featured) • updated [D…" at bounding box center [497, 207] width 695 height 387
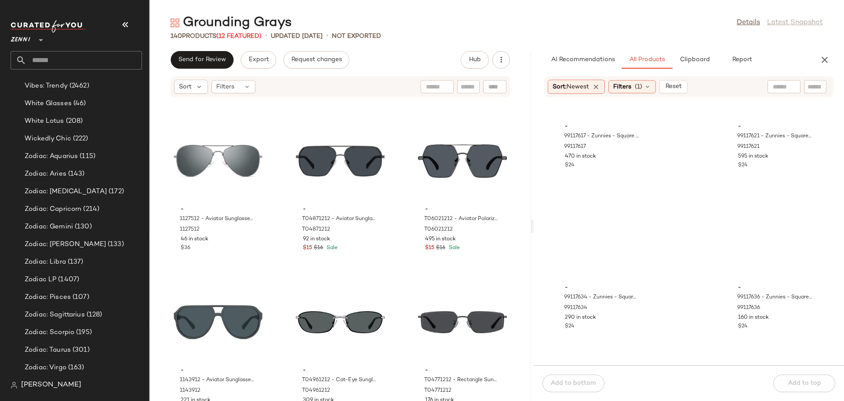
scroll to position [1326, 0]
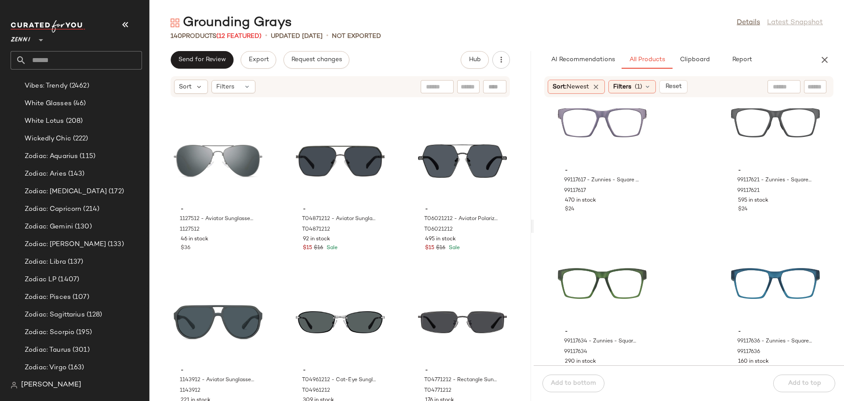
click at [807, 86] on div at bounding box center [815, 86] width 22 height 13
type input "****"
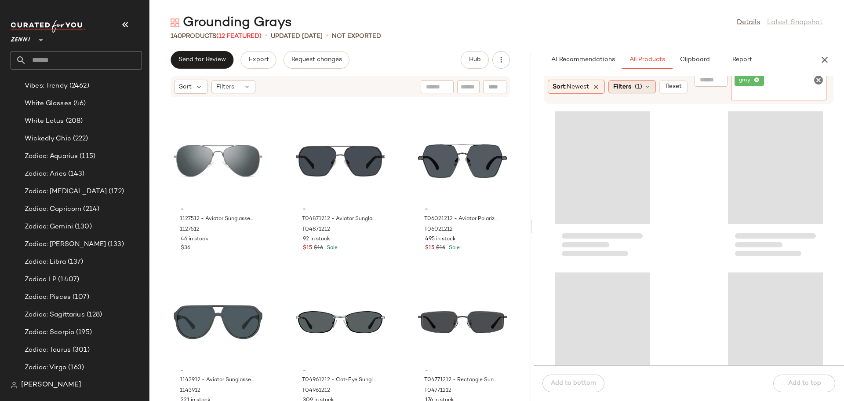
click at [650, 87] on icon at bounding box center [647, 86] width 7 height 7
click at [643, 86] on span "(1)" at bounding box center [638, 86] width 7 height 9
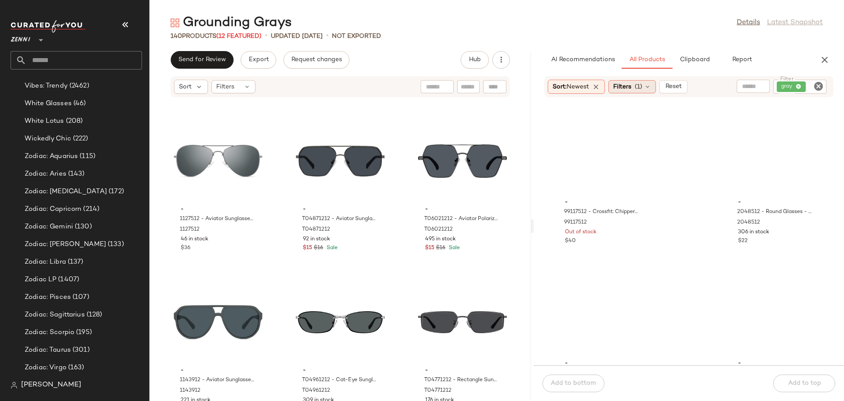
click at [651, 85] on icon at bounding box center [647, 86] width 7 height 7
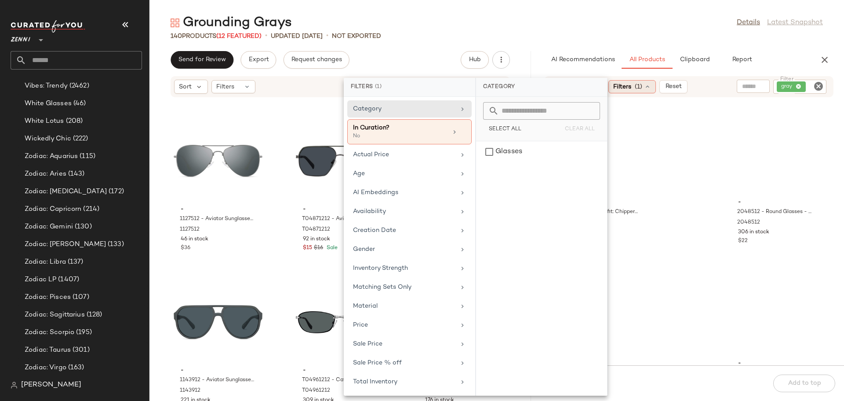
click at [651, 85] on icon at bounding box center [647, 86] width 7 height 7
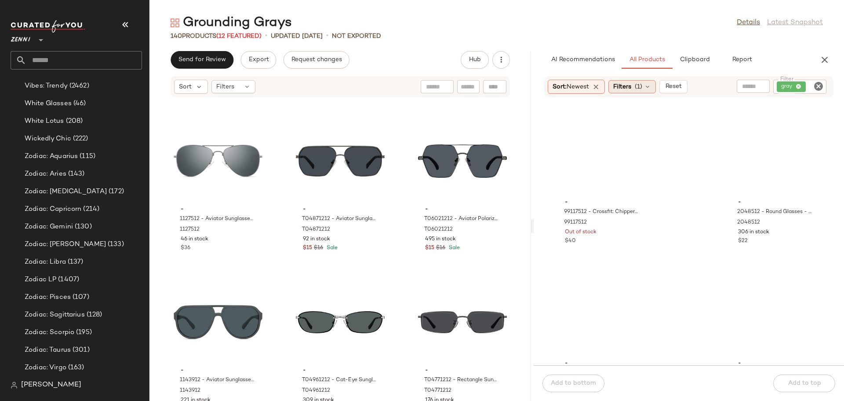
click at [648, 85] on icon at bounding box center [647, 86] width 7 height 7
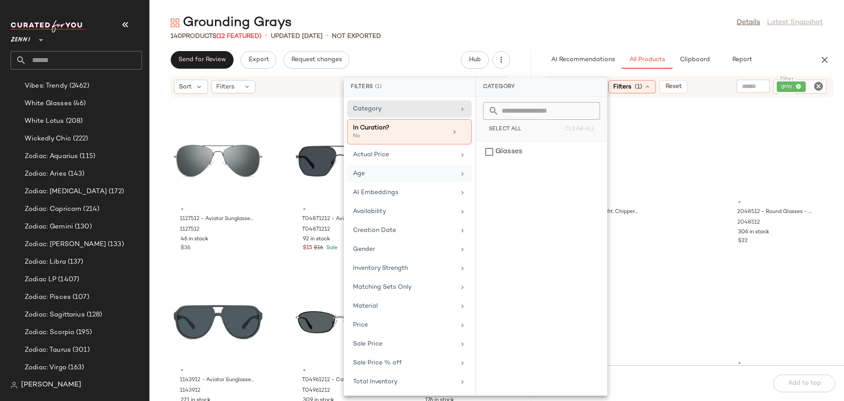
click at [452, 175] on div "Age" at bounding box center [404, 173] width 102 height 9
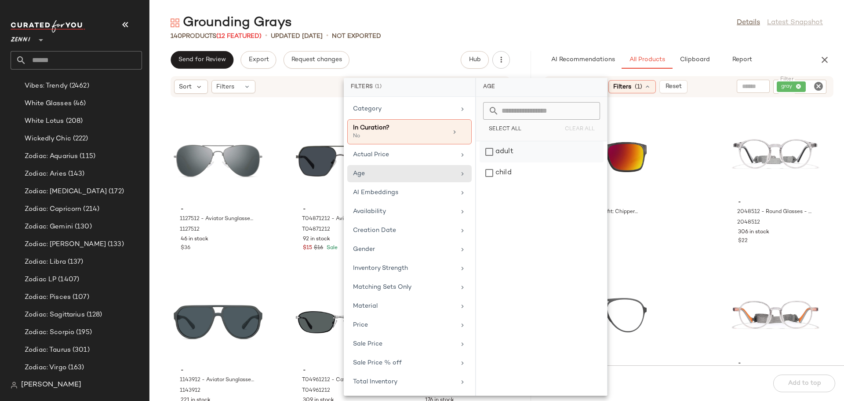
click at [492, 162] on div "adult" at bounding box center [542, 172] width 124 height 21
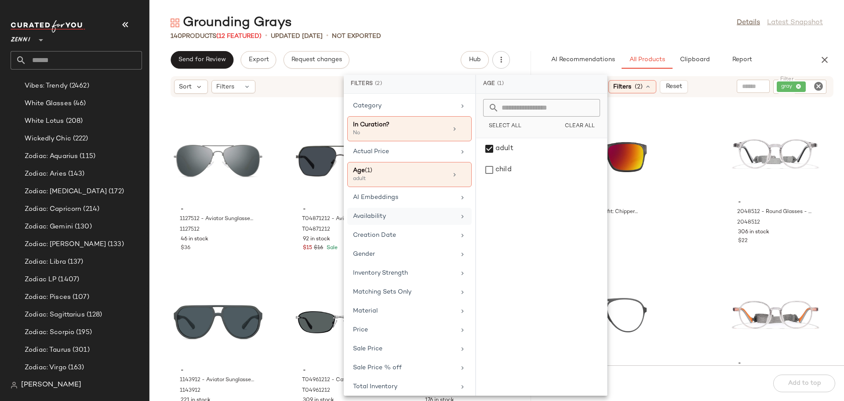
click at [452, 212] on div "Availability" at bounding box center [404, 216] width 102 height 9
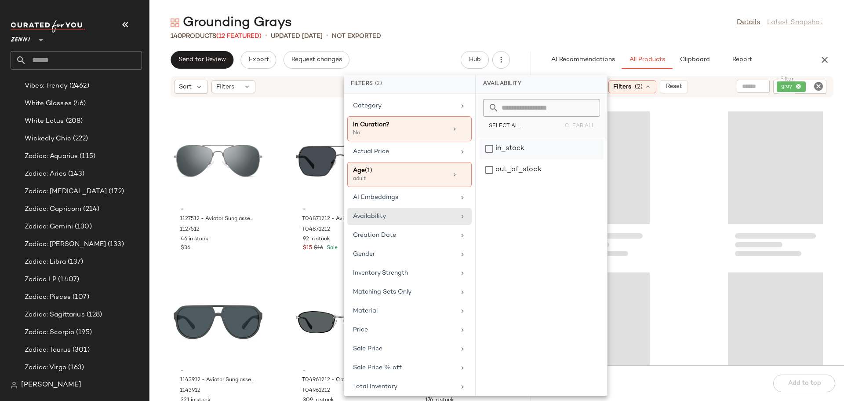
click at [488, 159] on div "in_stock" at bounding box center [542, 169] width 124 height 21
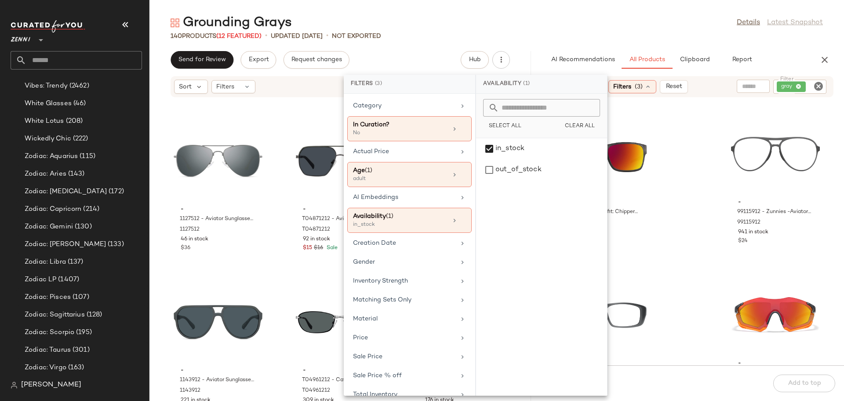
click at [682, 179] on div "- 99117512 - Crossfit: Chipper - Gray - Plastic 99117512 Out of stock $40 - 991…" at bounding box center [689, 236] width 311 height 257
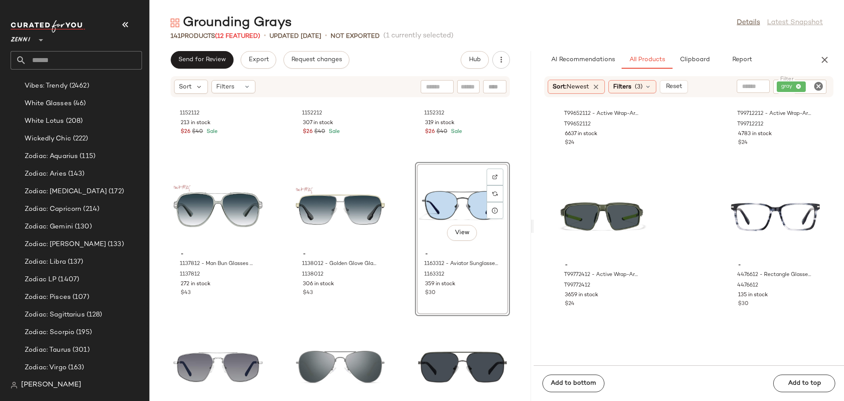
scroll to position [930, 0]
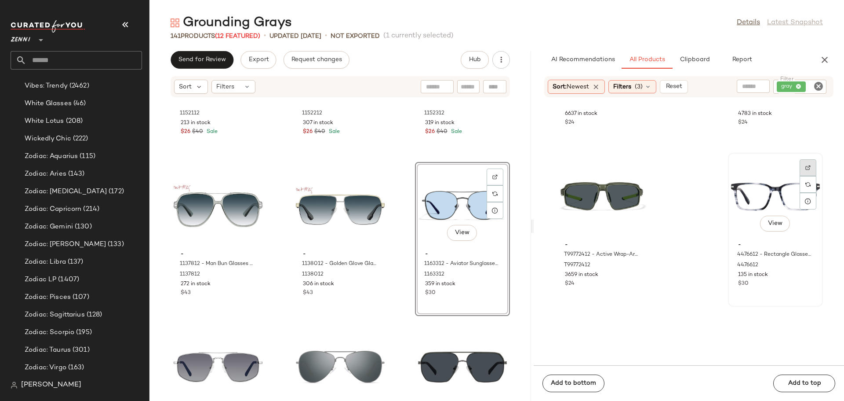
click at [806, 165] on img at bounding box center [808, 167] width 5 height 5
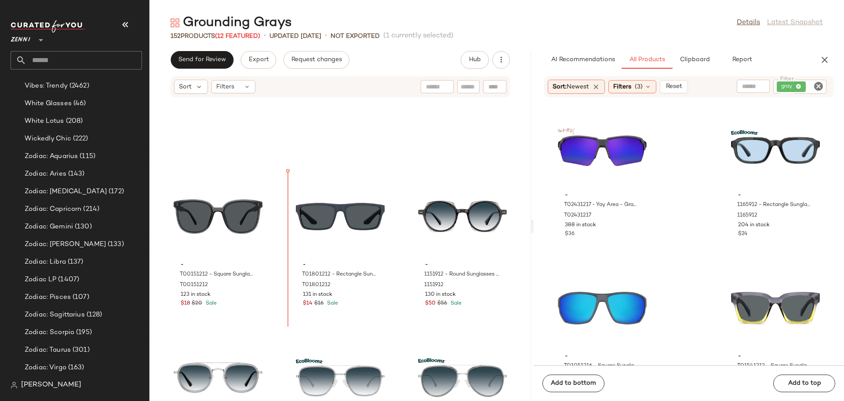
scroll to position [6698, 0]
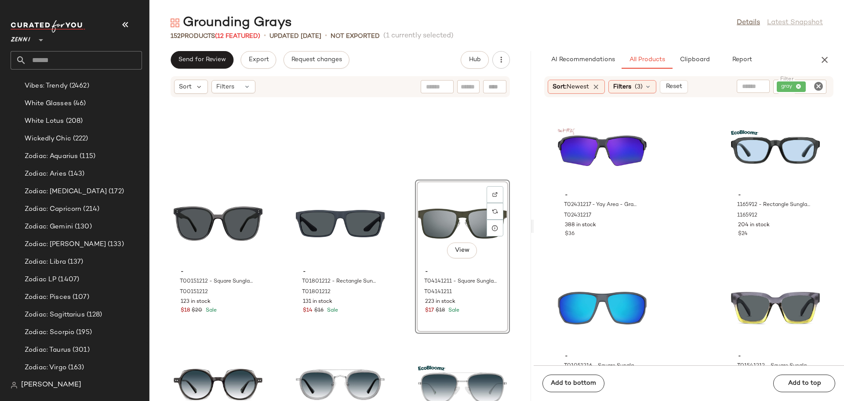
click at [387, 313] on div "- T00151212 - Square Sunglasses - Gray - [MEDICAL_DATA] T00151212 123 in stock …" at bounding box center [341, 254] width 382 height 292
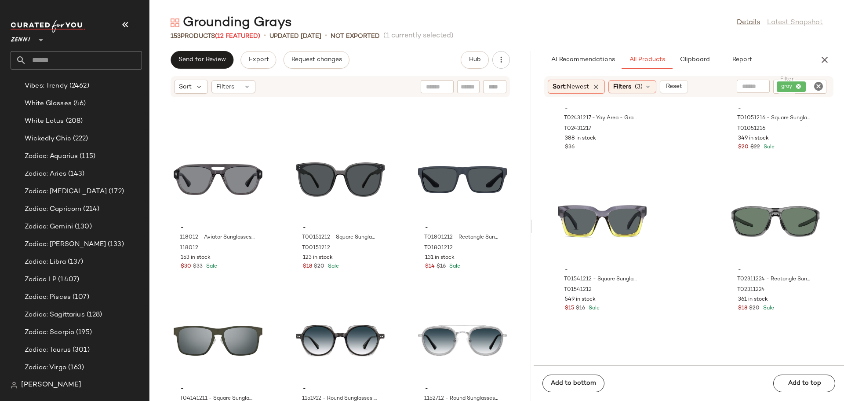
scroll to position [6786, 0]
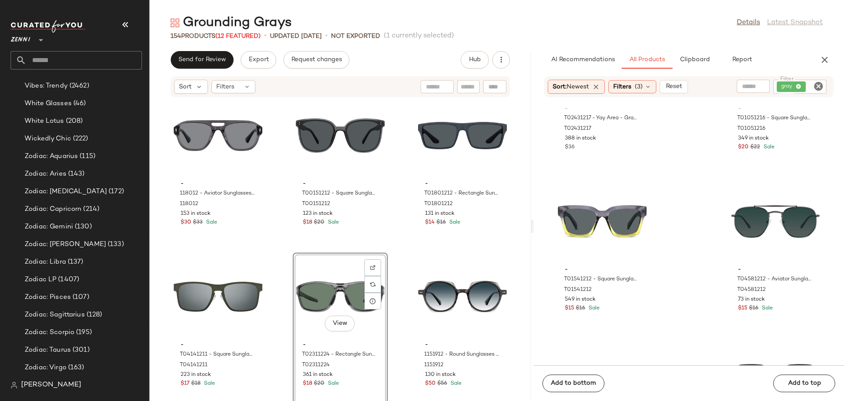
click at [273, 313] on div "- 118012 - Aviator Sunglasses - Gray - [MEDICAL_DATA] 118012 153 in stock $30 $…" at bounding box center [341, 254] width 382 height 292
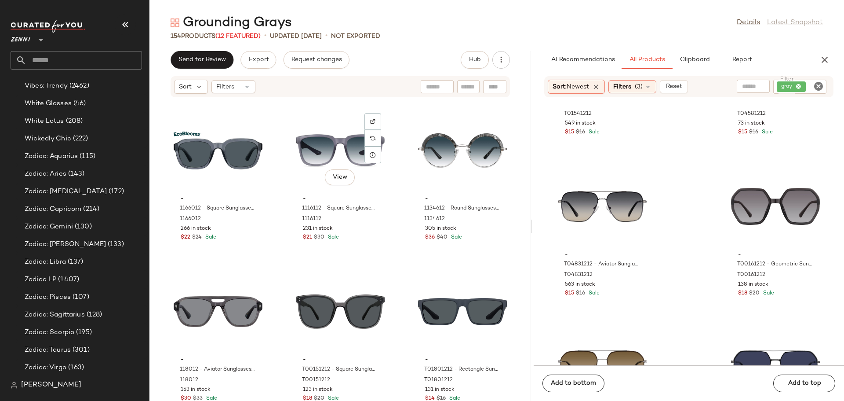
scroll to position [6654, 0]
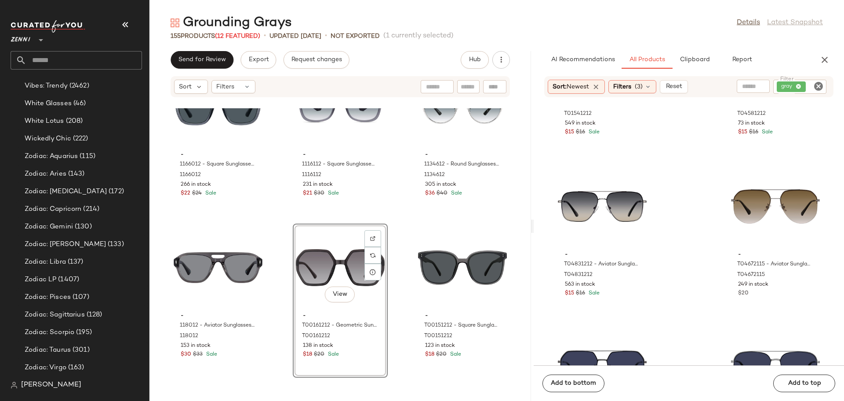
click at [281, 303] on div "- 1166012 - Square Sunglasses - Gray - bio_based 1166012 266 in stock $22 $24 S…" at bounding box center [341, 254] width 382 height 292
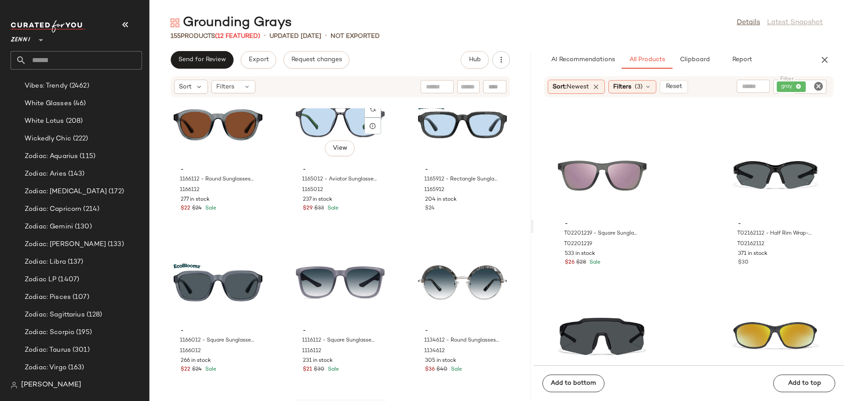
scroll to position [6522, 0]
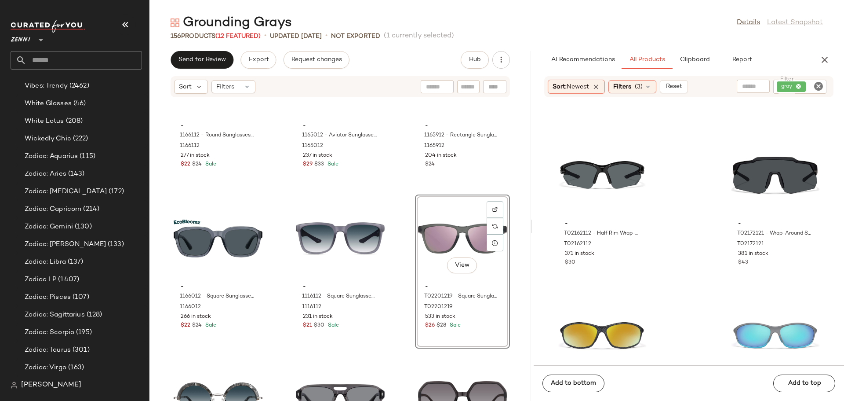
click at [401, 281] on div "- 1166112 - Round Sunglasses - Gray - bio_based 1166112 277 in stock $22 $24 Sa…" at bounding box center [341, 254] width 382 height 292
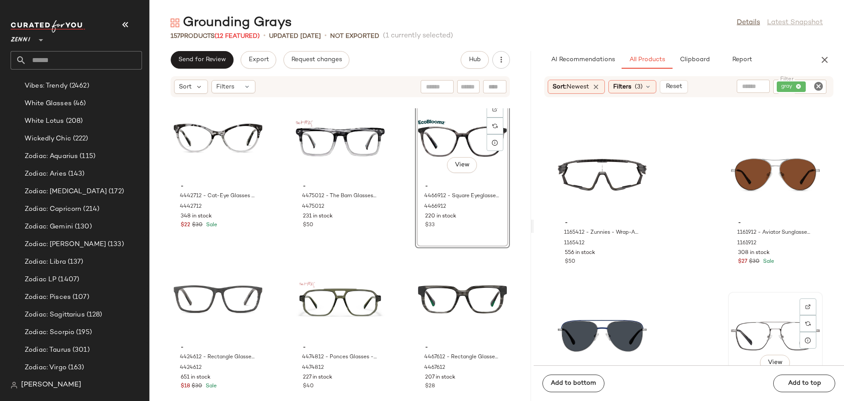
scroll to position [5986, 0]
